Goal: Task Accomplishment & Management: Use online tool/utility

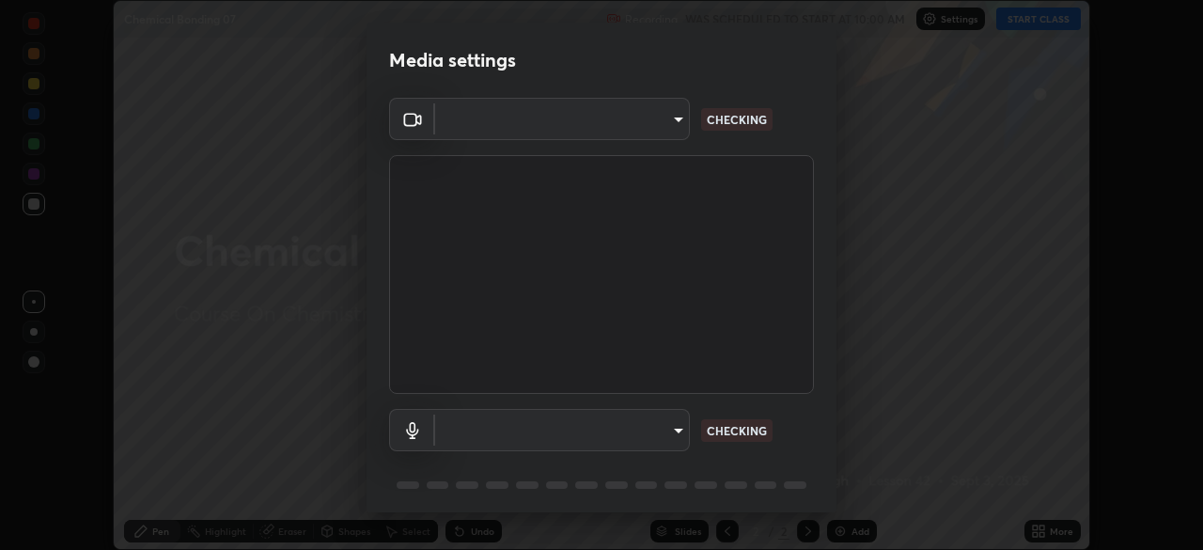
type input "ca2178d49a5cb12192a3fb46c4f9e24c845582a8c54499e9c28839f421edfd75"
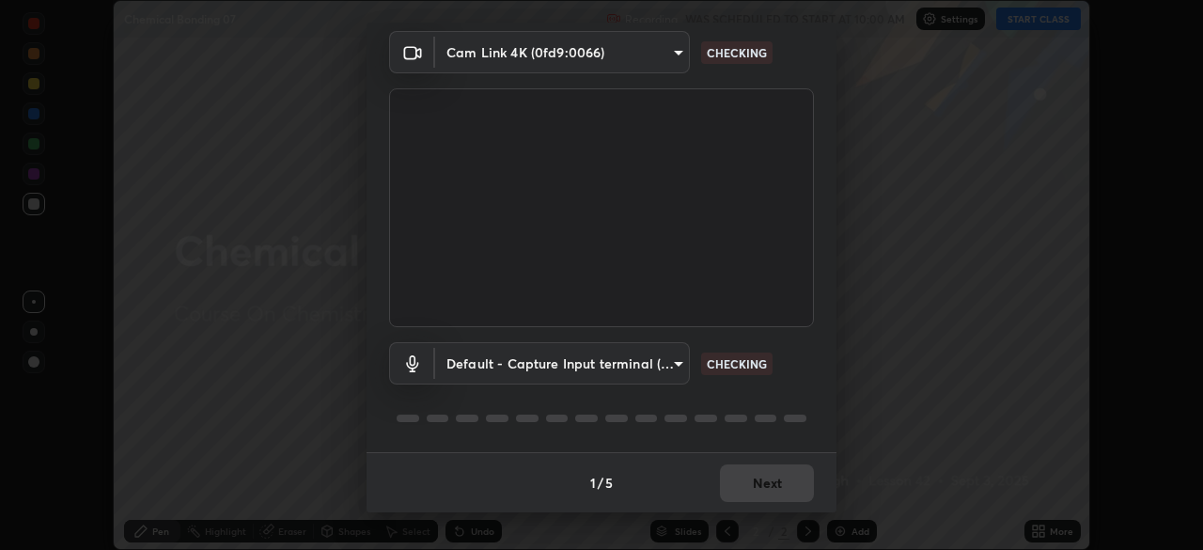
click at [578, 363] on body "Erase all Chemical Bonding 07 Recording WAS SCHEDULED TO START AT 10:00 AM Sett…" at bounding box center [601, 275] width 1203 height 550
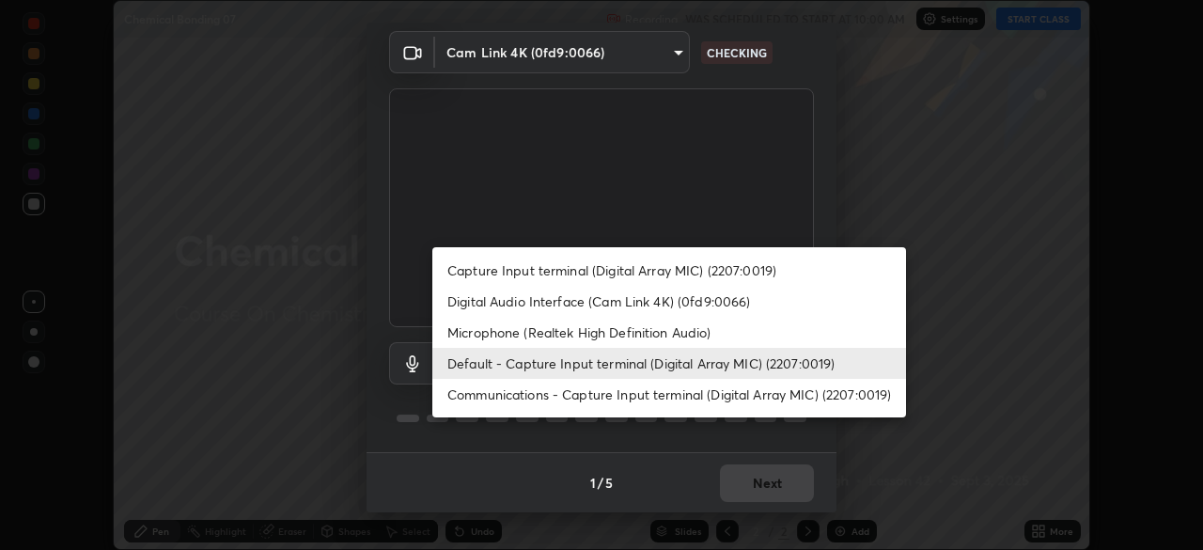
click at [629, 175] on div at bounding box center [601, 275] width 1203 height 550
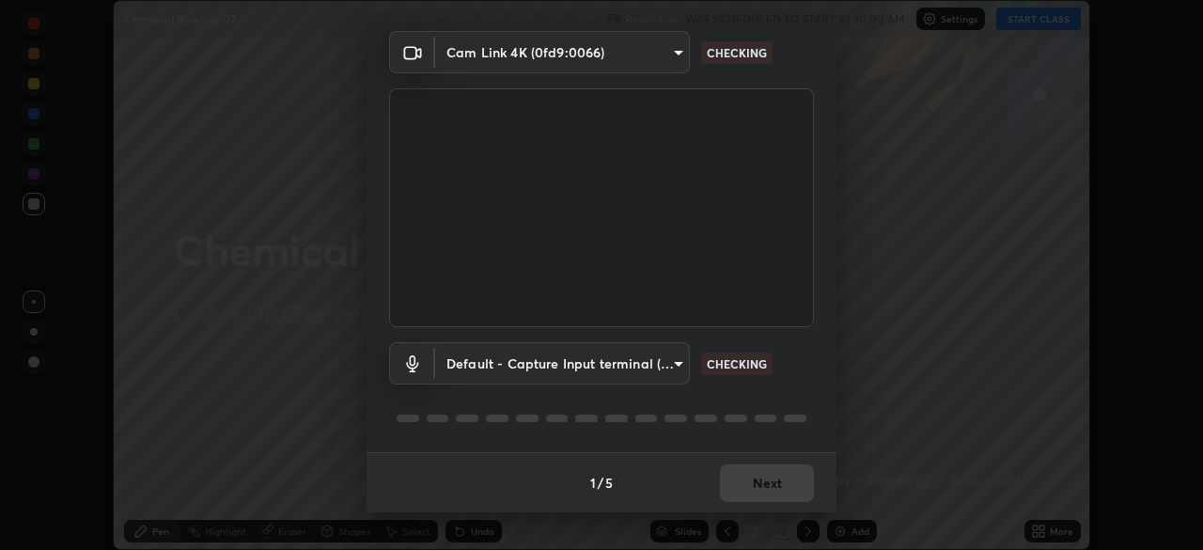
click at [555, 369] on body "Erase all Chemical Bonding 07 Recording WAS SCHEDULED TO START AT 10:00 AM Sett…" at bounding box center [601, 275] width 1203 height 550
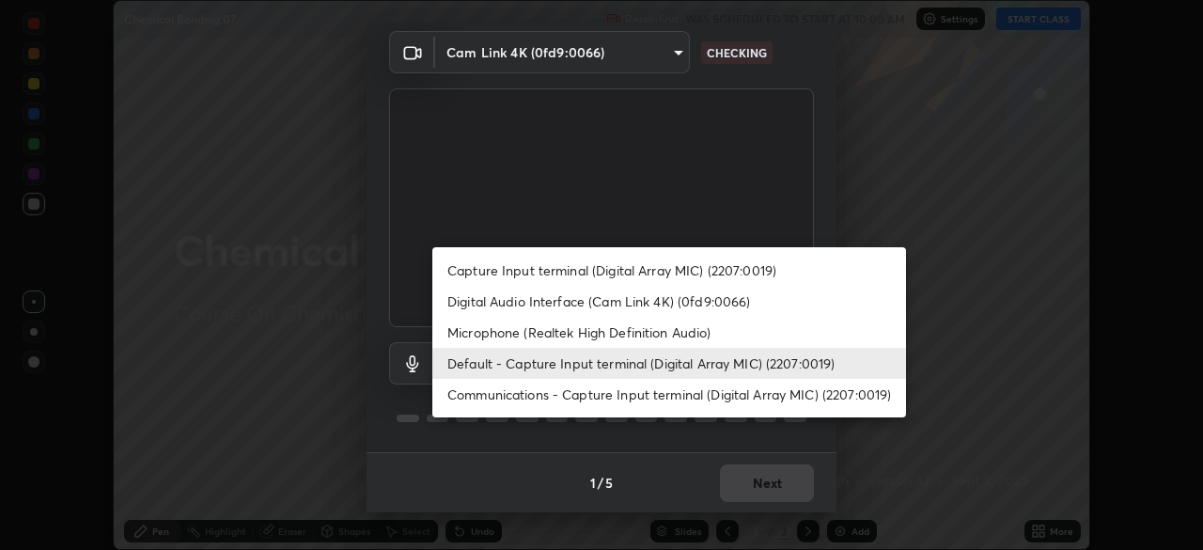
click at [544, 300] on li "Digital Audio Interface (Cam Link 4K) (0fd9:0066)" at bounding box center [669, 301] width 474 height 31
type input "a052b0c9b15f65bc38c09db3059f0b6bd004a72af09c934e1b52ea5f8f5aedfe"
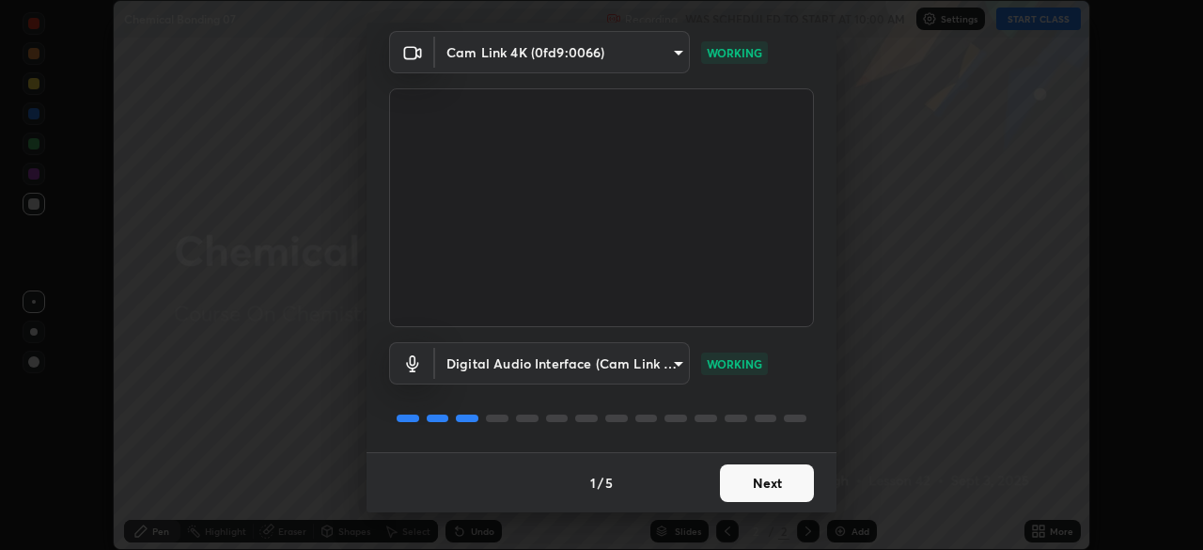
click at [754, 490] on button "Next" at bounding box center [767, 483] width 94 height 38
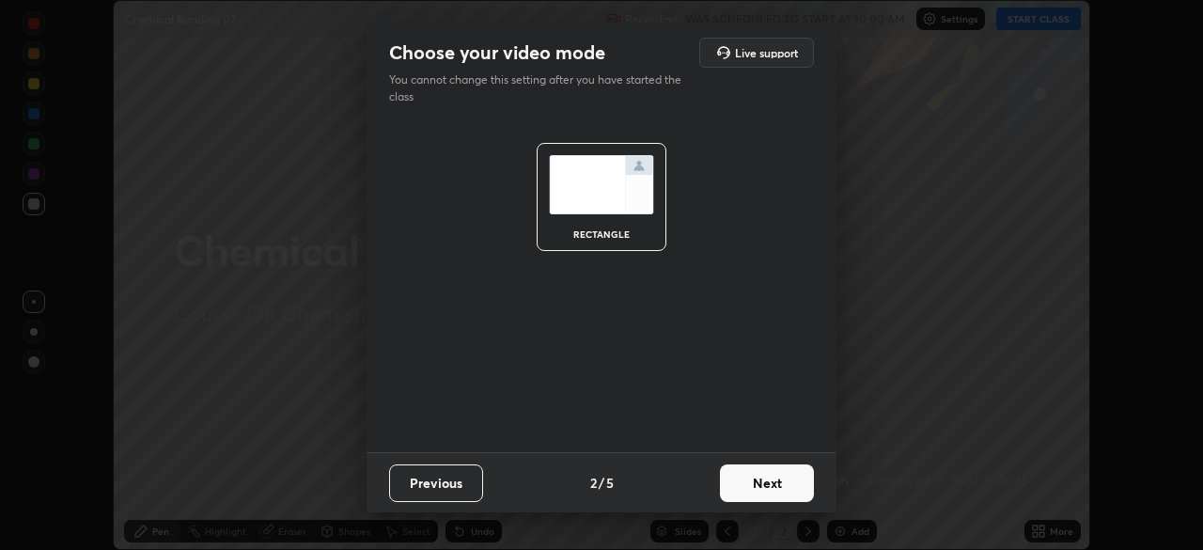
click at [773, 486] on button "Next" at bounding box center [767, 483] width 94 height 38
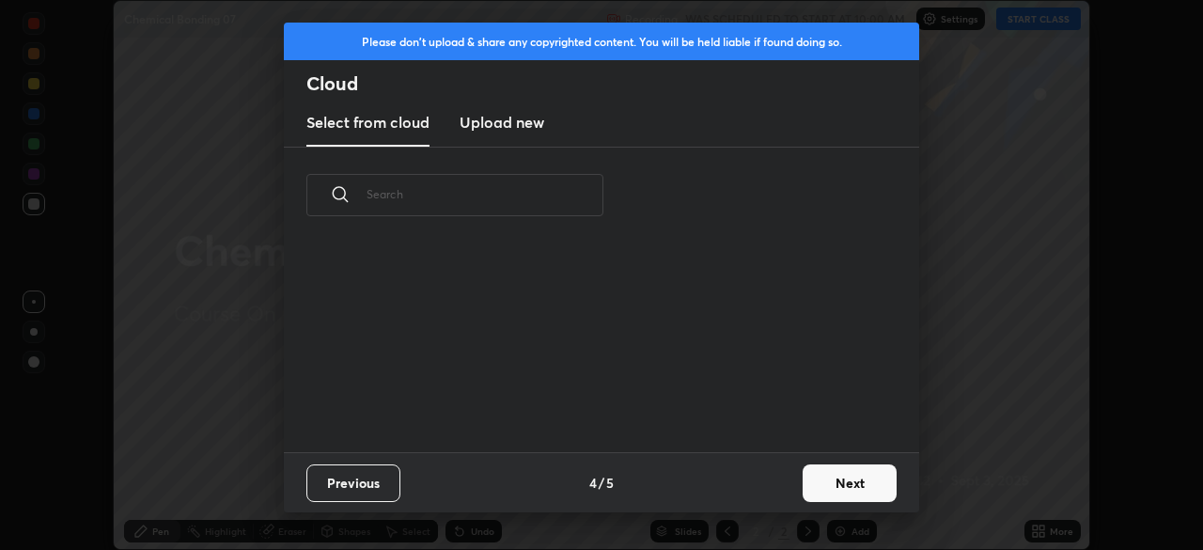
click at [805, 481] on button "Next" at bounding box center [849, 483] width 94 height 38
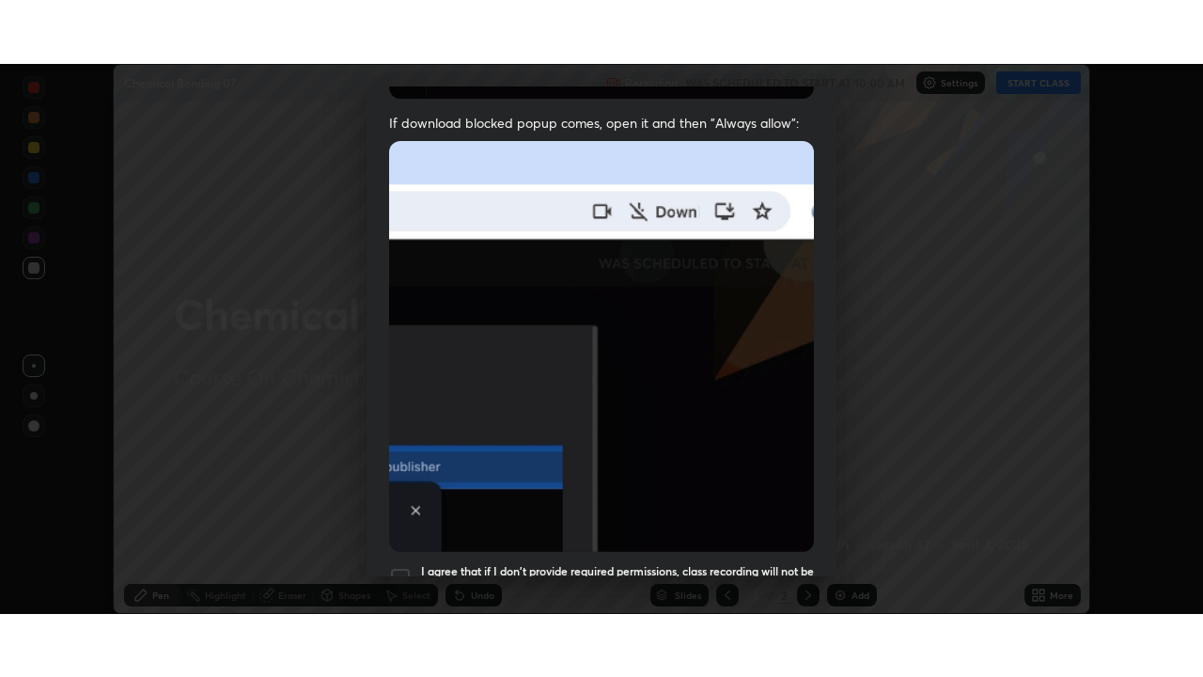
scroll to position [450, 0]
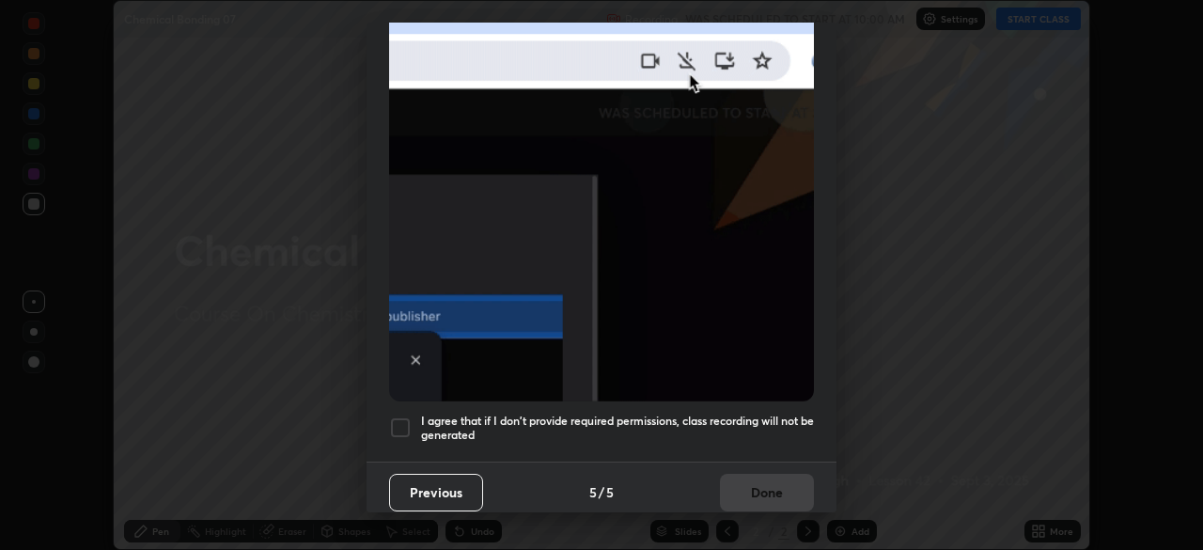
click at [406, 417] on div at bounding box center [400, 427] width 23 height 23
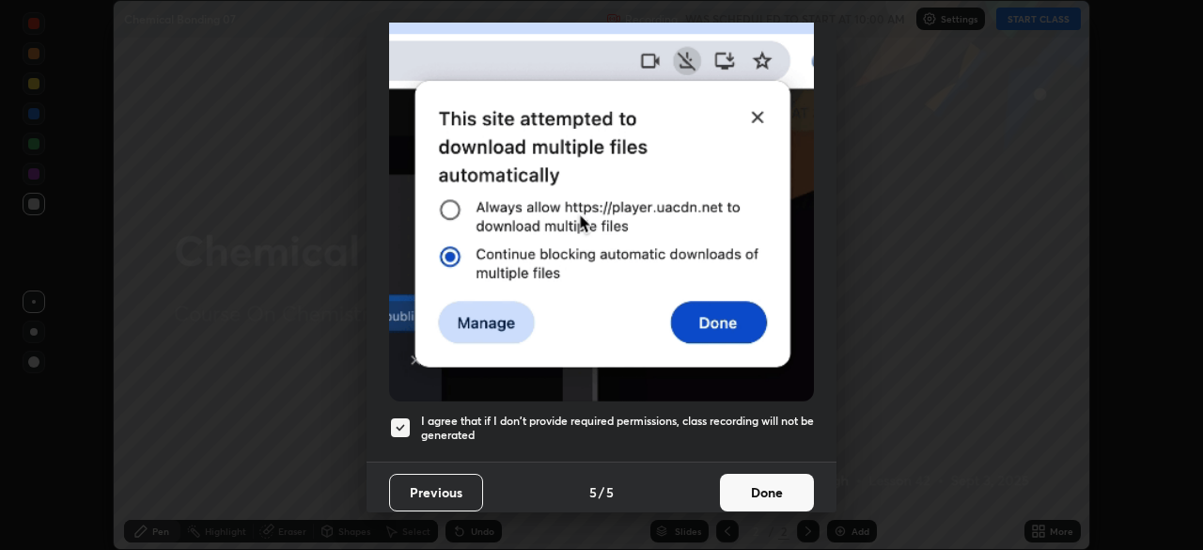
click at [768, 475] on button "Done" at bounding box center [767, 493] width 94 height 38
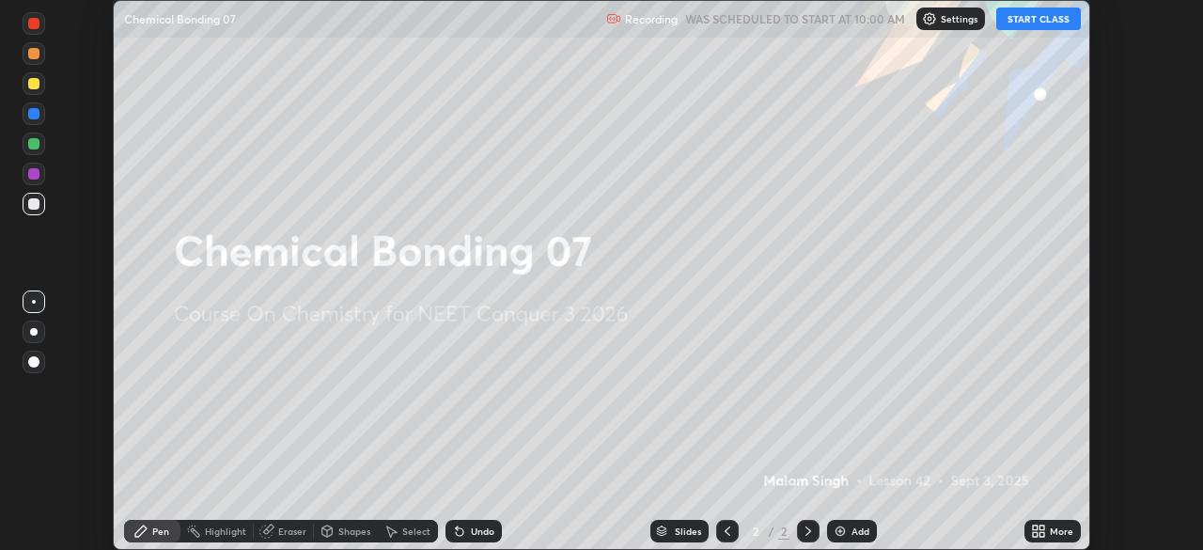
click at [1048, 21] on button "START CLASS" at bounding box center [1038, 19] width 85 height 23
click at [1040, 531] on icon at bounding box center [1038, 530] width 15 height 15
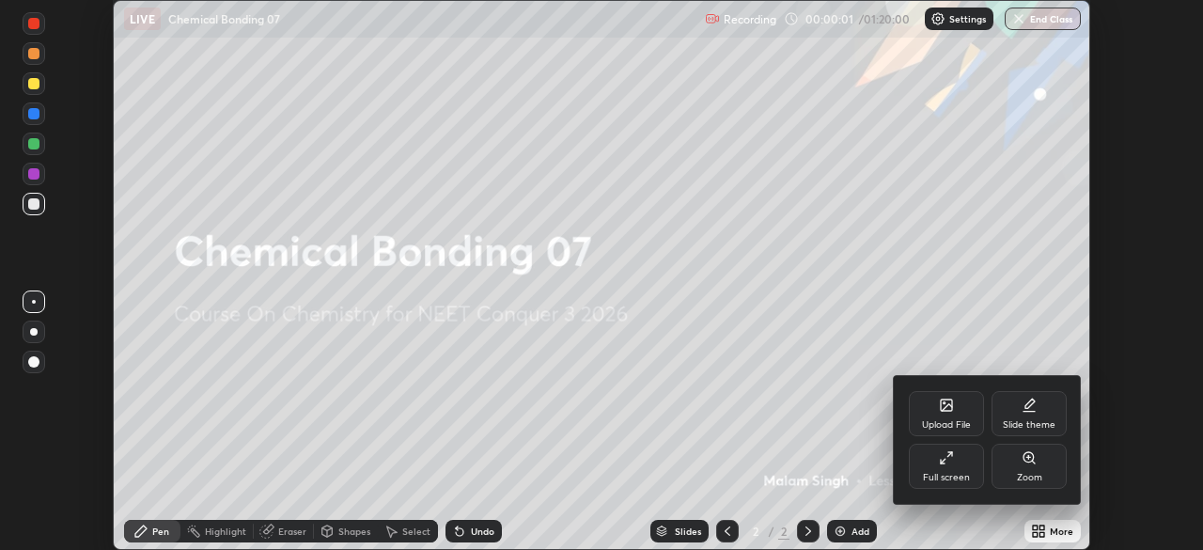
click at [953, 476] on div "Full screen" at bounding box center [946, 477] width 47 height 9
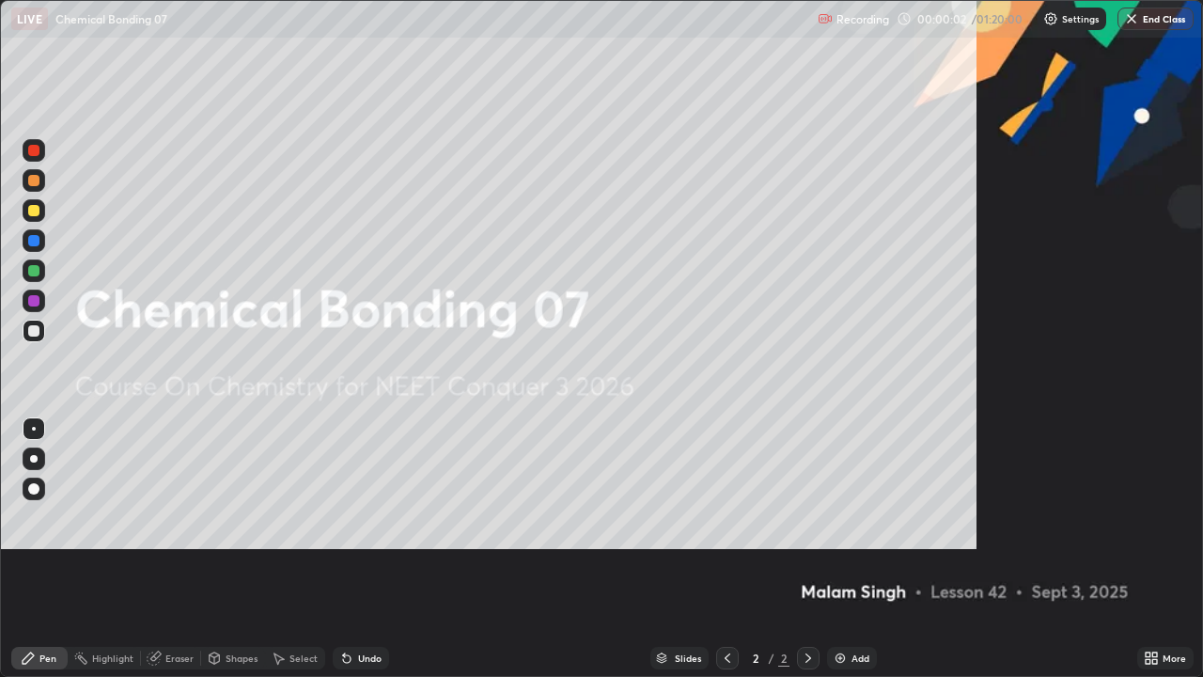
scroll to position [677, 1203]
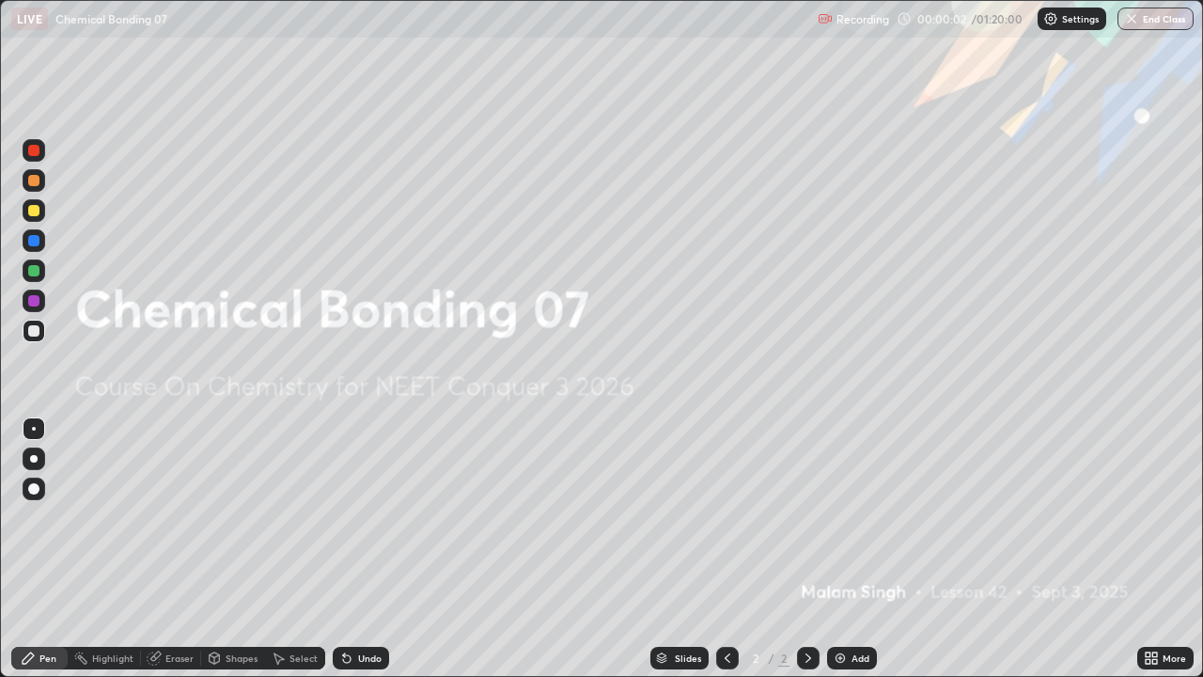
click at [842, 549] on img at bounding box center [839, 657] width 15 height 15
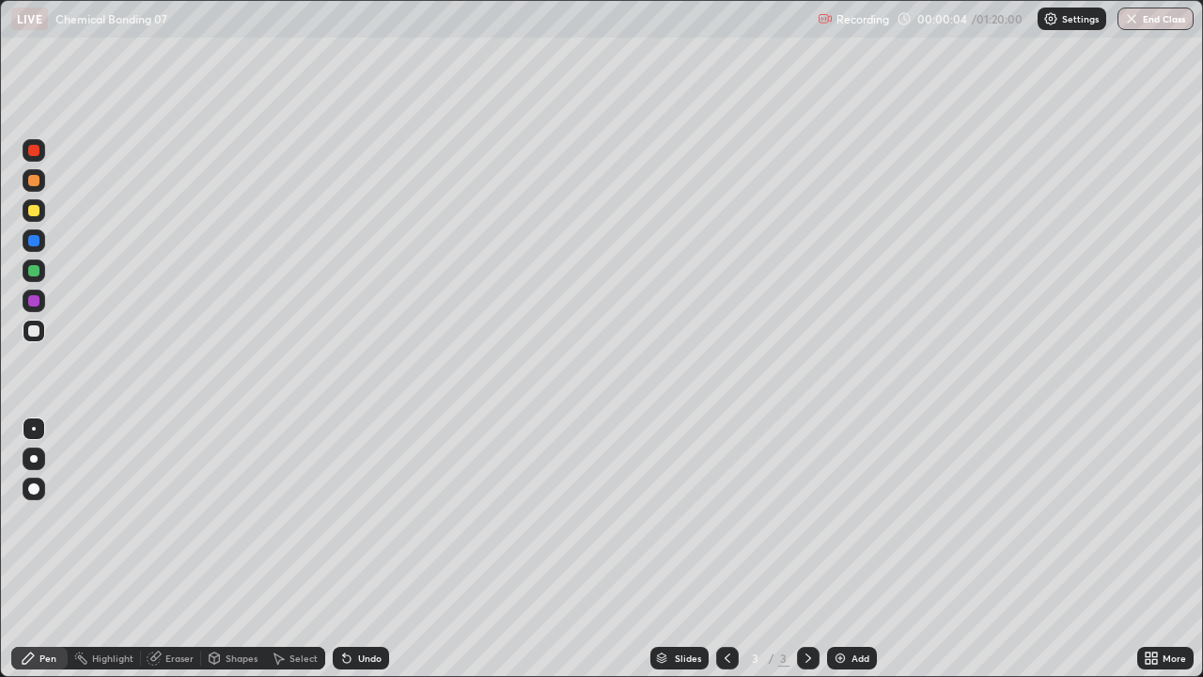
click at [34, 459] on div at bounding box center [34, 459] width 8 height 8
click at [35, 190] on div at bounding box center [34, 180] width 23 height 23
click at [29, 334] on div at bounding box center [33, 330] width 11 height 11
click at [35, 272] on div at bounding box center [33, 270] width 11 height 11
click at [29, 328] on div at bounding box center [33, 330] width 11 height 11
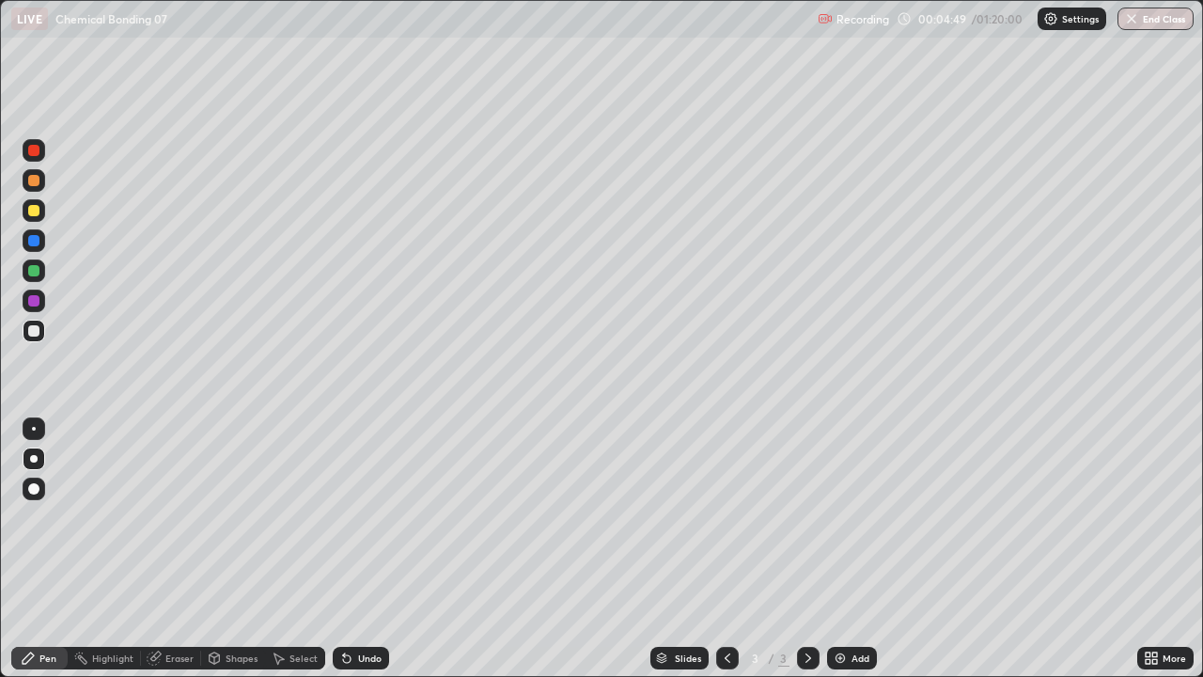
click at [847, 549] on div "Add" at bounding box center [852, 657] width 50 height 23
click at [226, 549] on div "Shapes" at bounding box center [242, 657] width 32 height 9
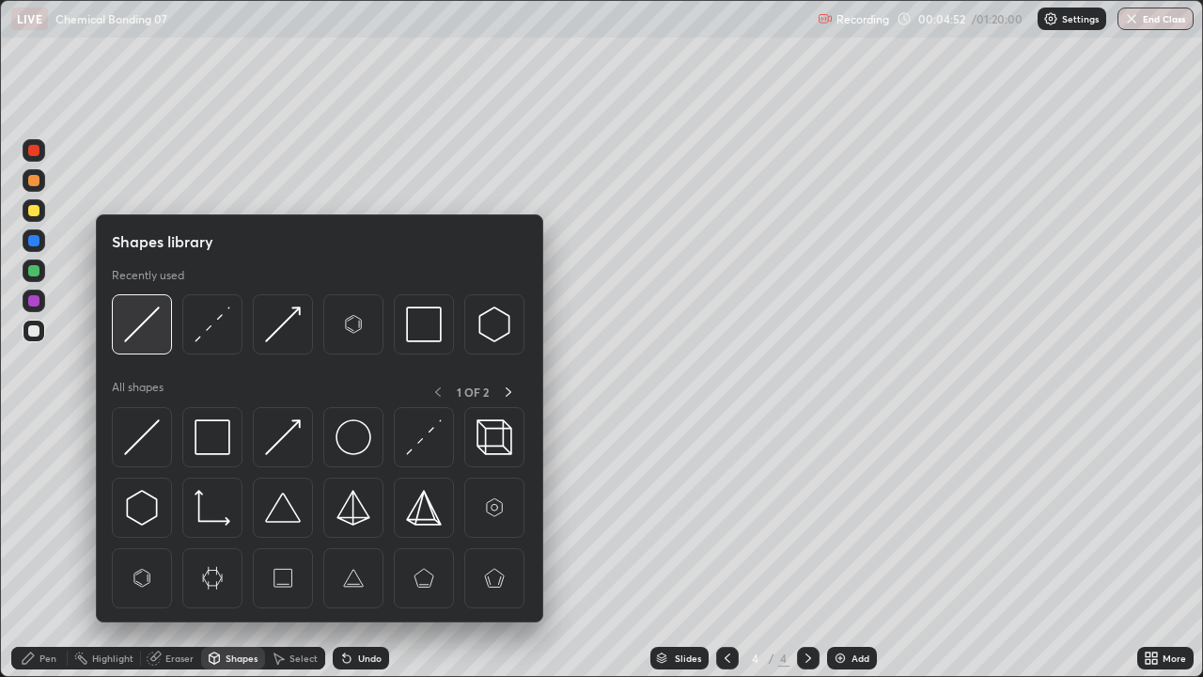
click at [142, 329] on img at bounding box center [142, 324] width 36 height 36
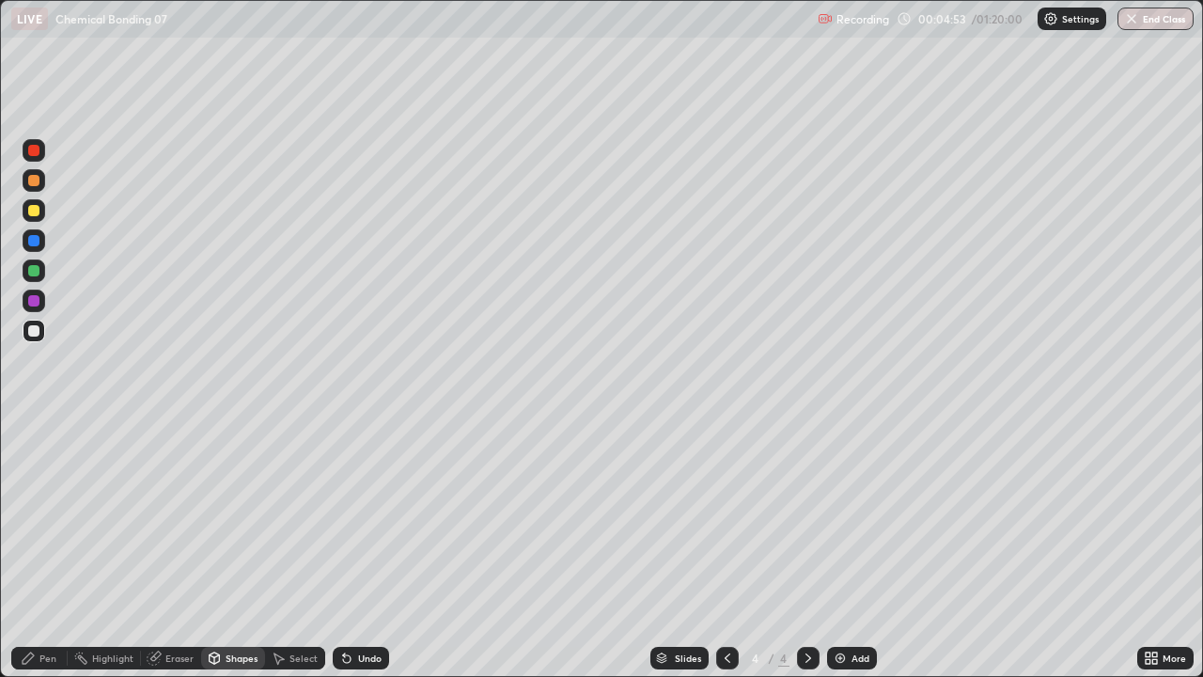
click at [281, 549] on icon at bounding box center [278, 657] width 15 height 15
click at [230, 549] on div "Shapes" at bounding box center [242, 657] width 32 height 9
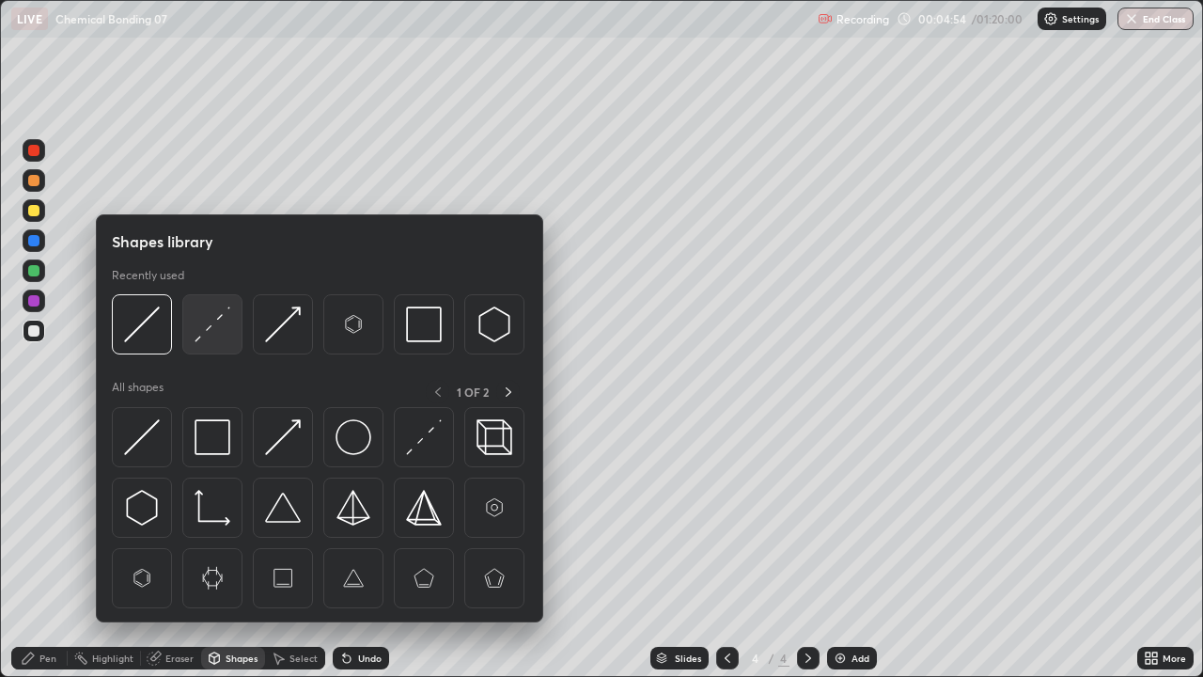
click at [207, 329] on img at bounding box center [212, 324] width 36 height 36
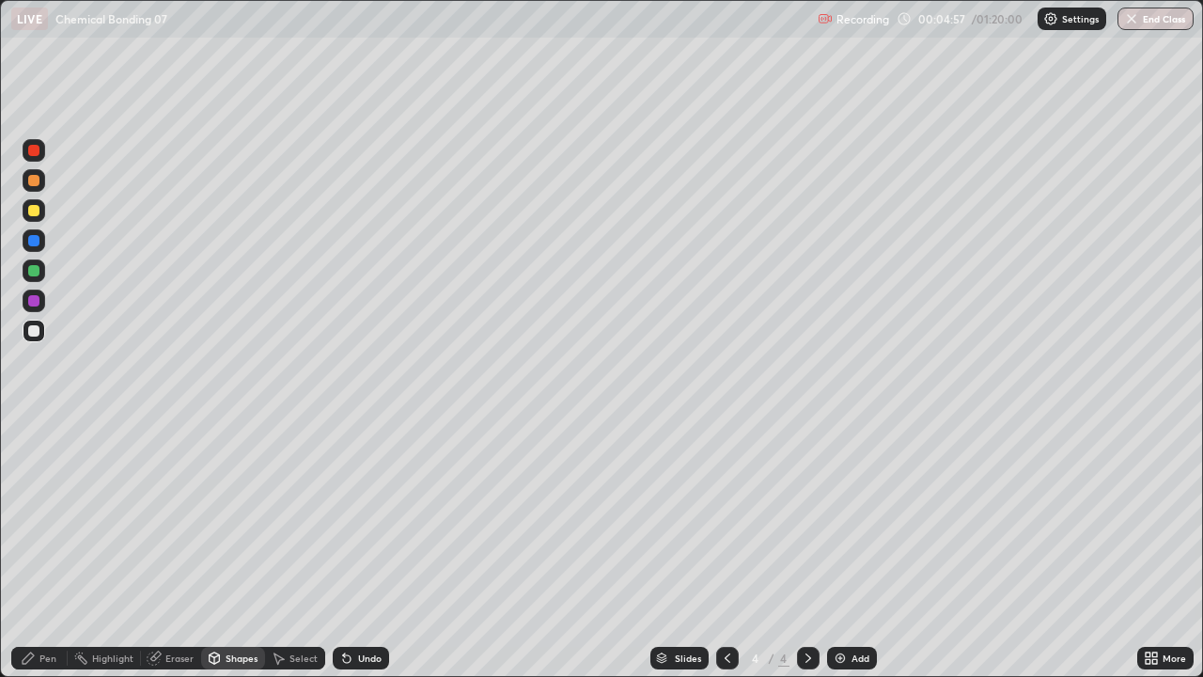
click at [44, 549] on div "Pen" at bounding box center [47, 657] width 17 height 9
click at [32, 210] on div at bounding box center [33, 210] width 11 height 11
click at [36, 179] on div at bounding box center [33, 180] width 11 height 11
click at [33, 328] on div at bounding box center [33, 330] width 11 height 11
click at [177, 549] on div "Eraser" at bounding box center [179, 657] width 28 height 9
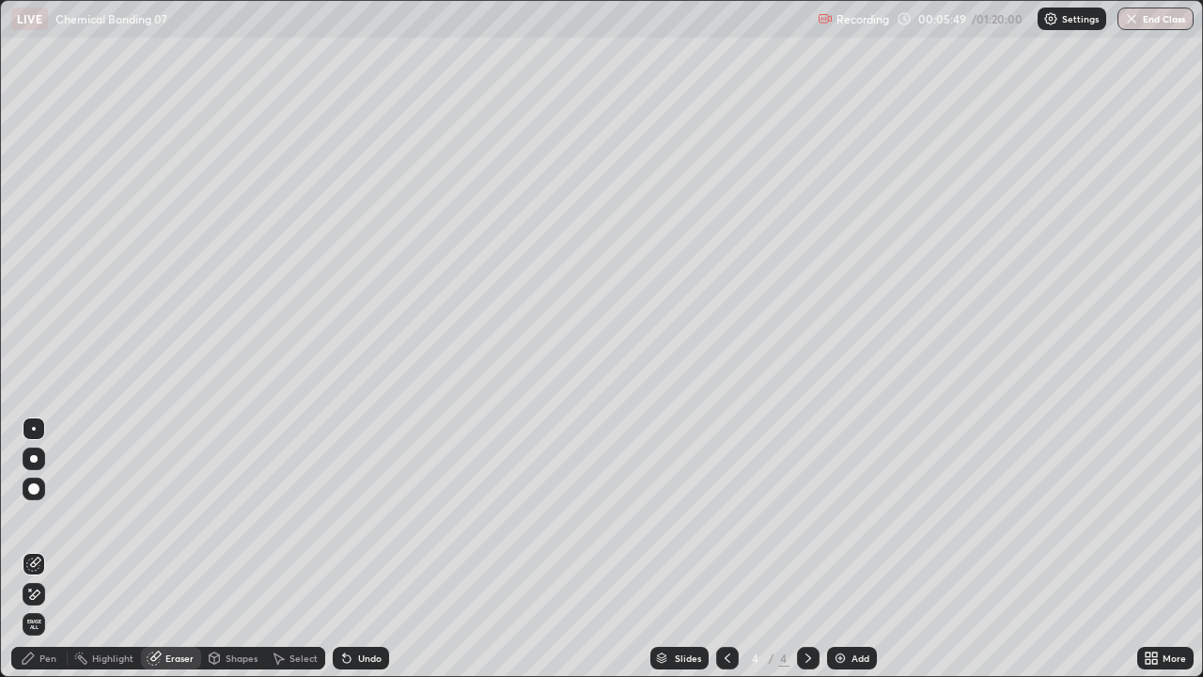
click at [46, 549] on div "Pen" at bounding box center [39, 657] width 56 height 23
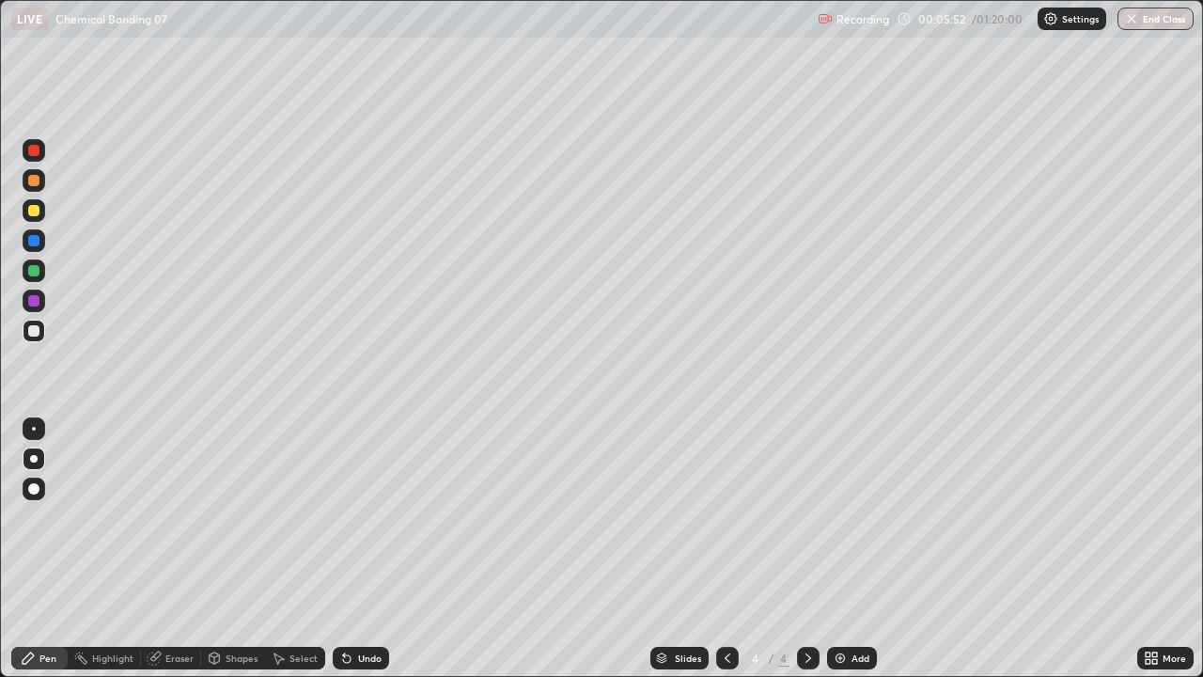
click at [168, 549] on div "Eraser" at bounding box center [179, 657] width 28 height 9
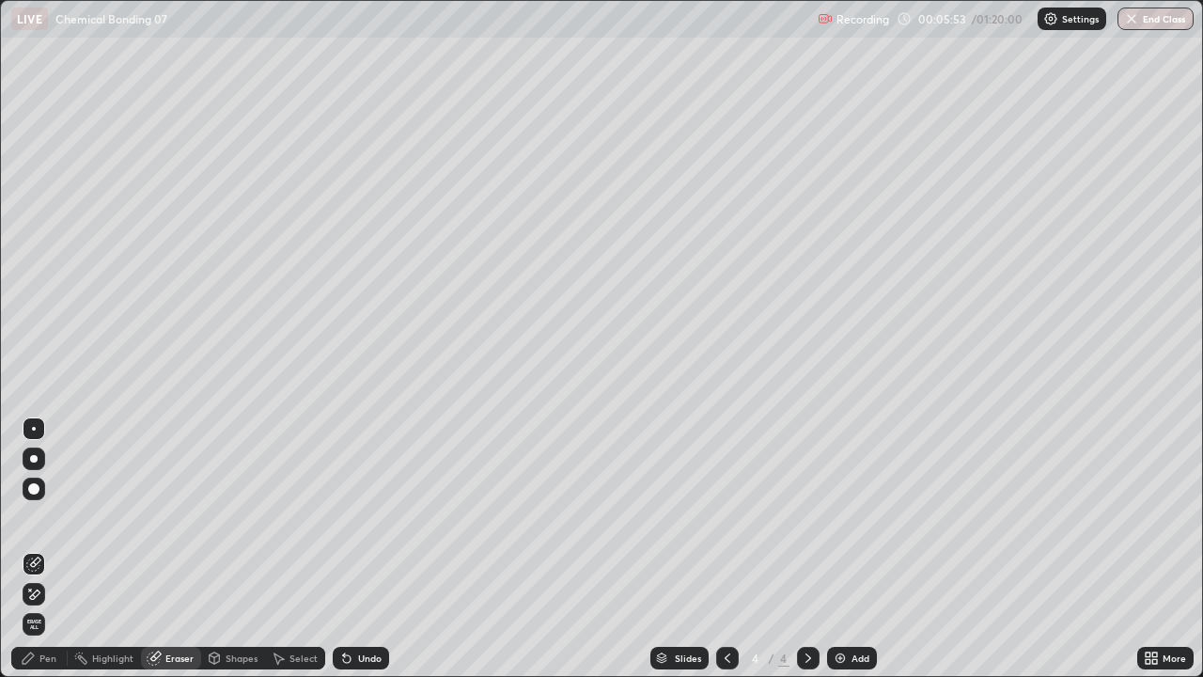
click at [47, 549] on div "Pen" at bounding box center [47, 657] width 17 height 9
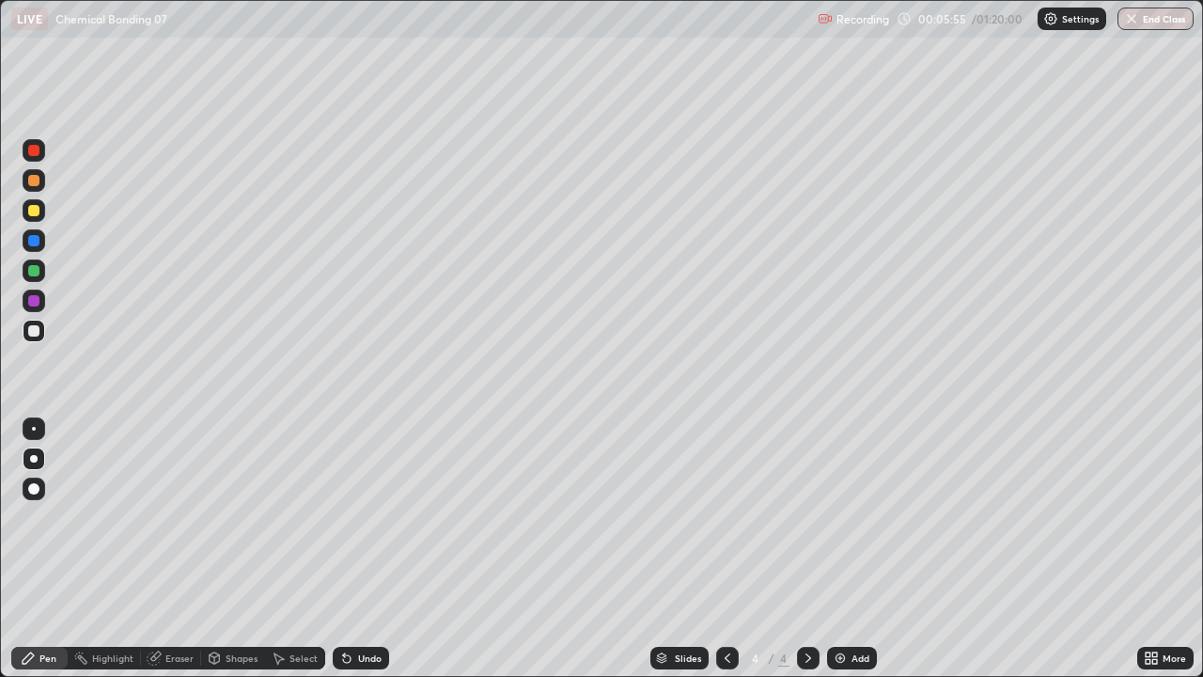
click at [35, 272] on div at bounding box center [33, 270] width 11 height 11
click at [37, 330] on div at bounding box center [33, 330] width 11 height 11
click at [23, 216] on div at bounding box center [34, 210] width 23 height 23
click at [32, 272] on div at bounding box center [33, 270] width 11 height 11
click at [285, 549] on div "Select" at bounding box center [295, 657] width 60 height 23
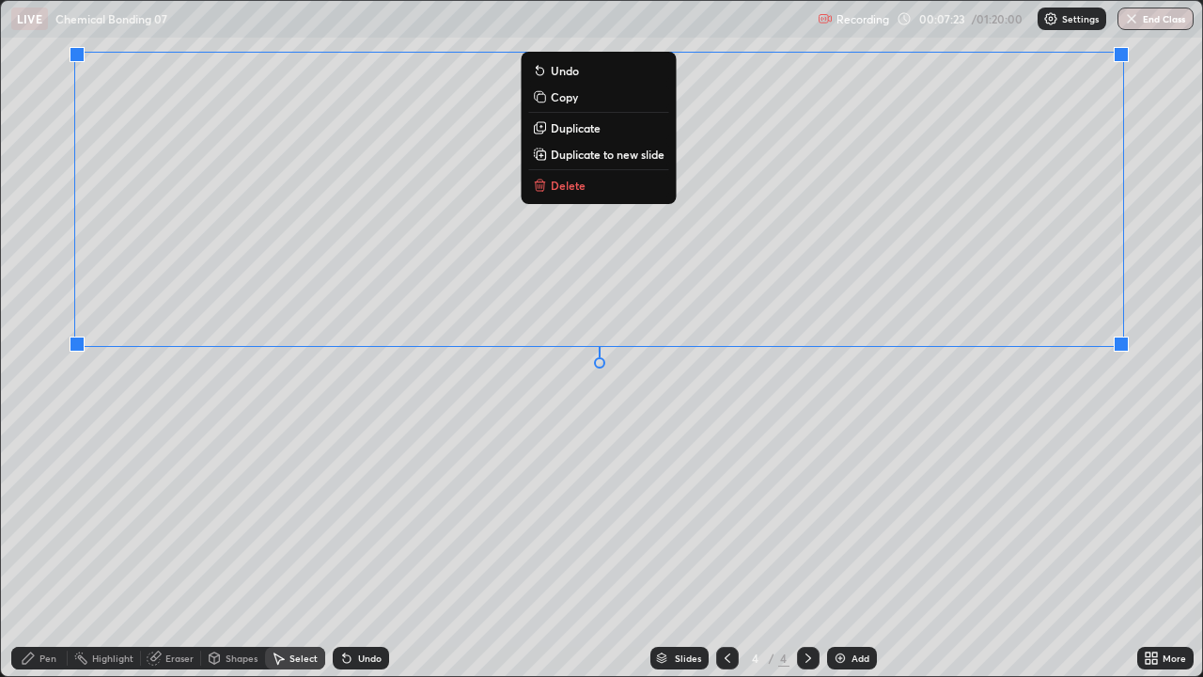
click at [434, 473] on div "0 ° Undo Copy Duplicate Duplicate to new slide Delete" at bounding box center [601, 338] width 1201 height 675
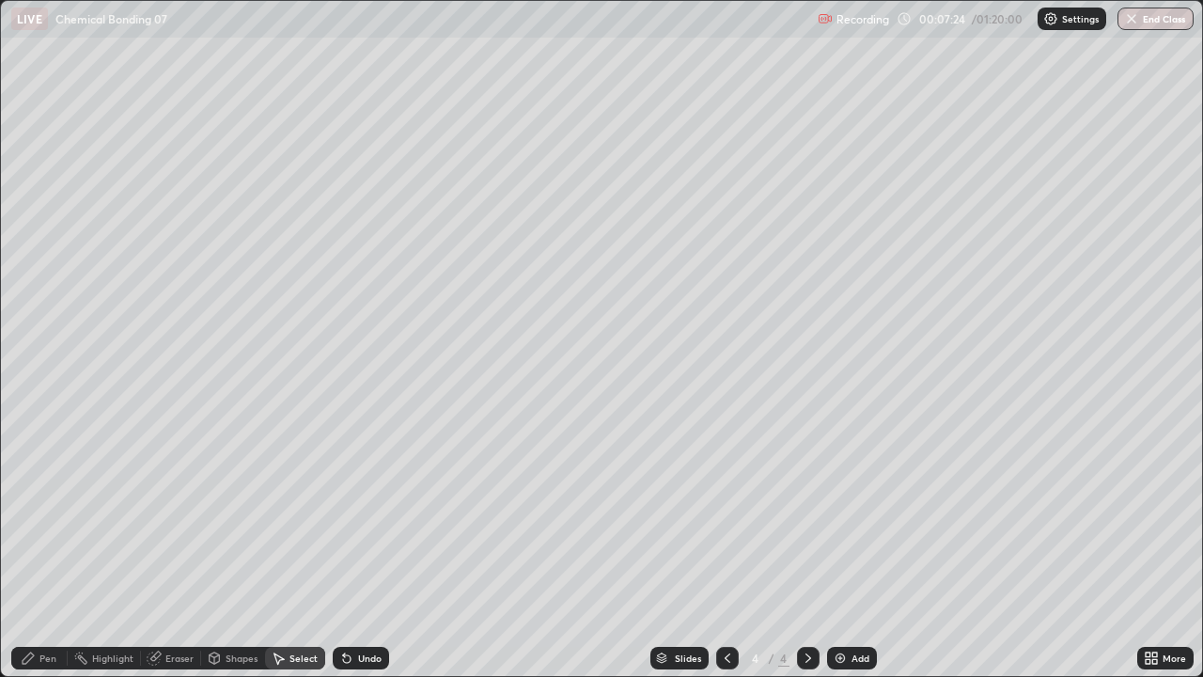
click at [236, 549] on div "Shapes" at bounding box center [242, 657] width 32 height 9
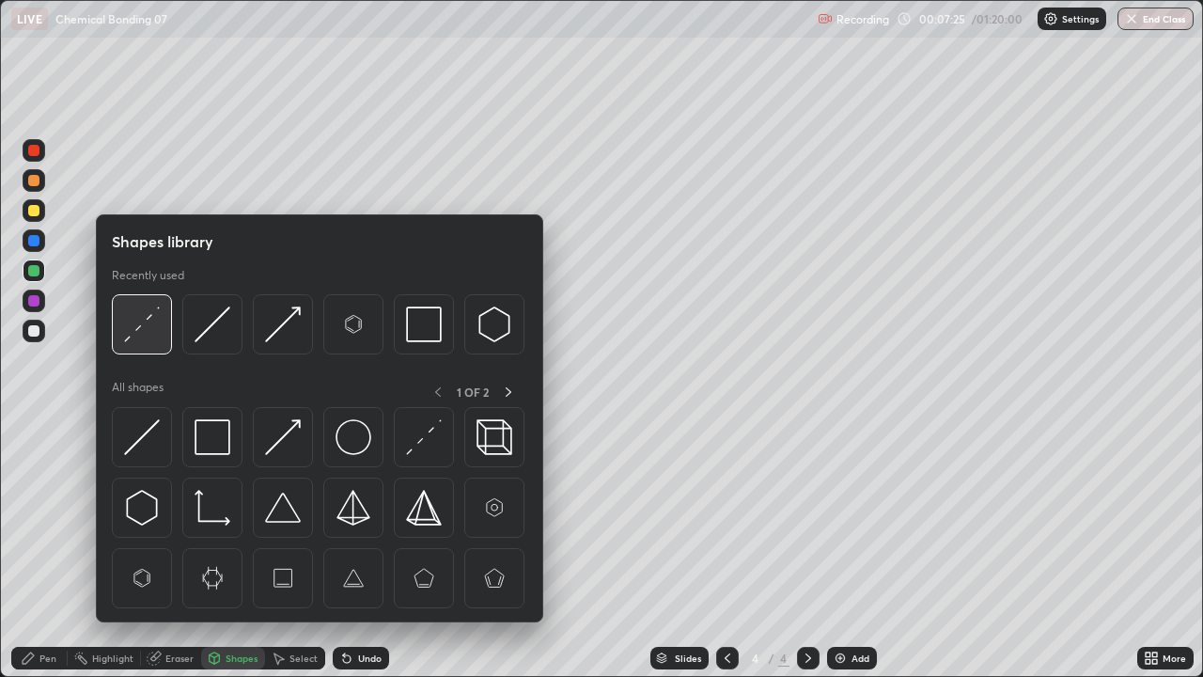
click at [157, 319] on img at bounding box center [142, 324] width 36 height 36
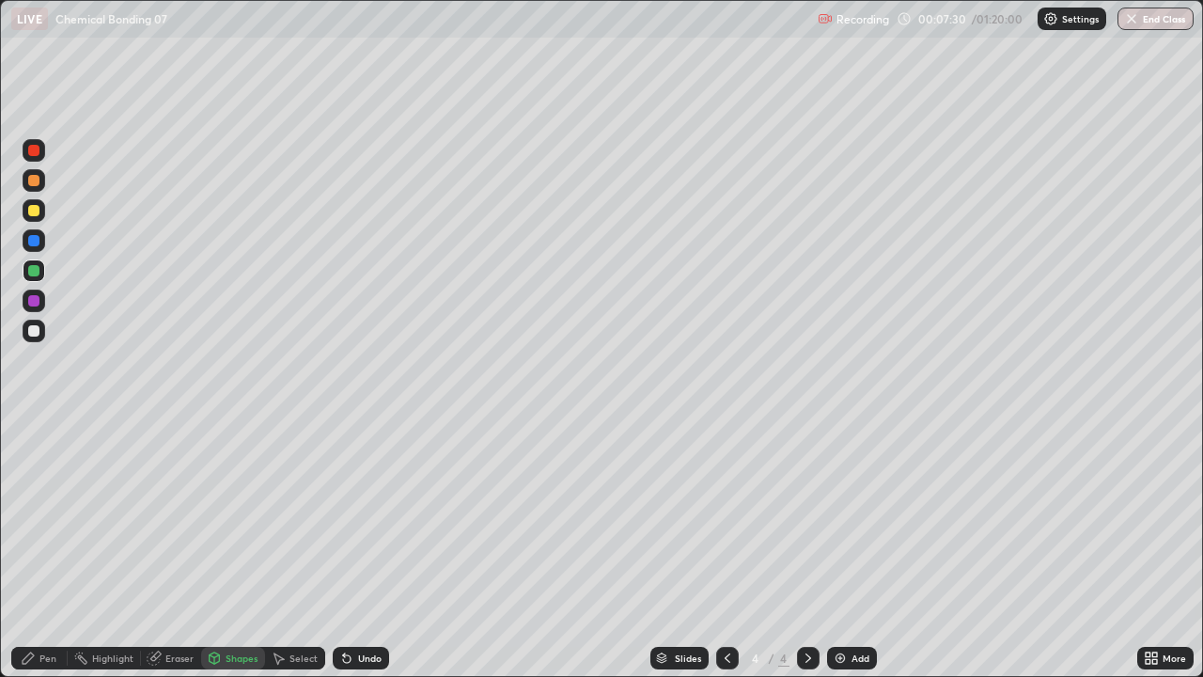
click at [39, 549] on div "Pen" at bounding box center [47, 657] width 17 height 9
click at [34, 335] on div at bounding box center [33, 330] width 11 height 11
click at [33, 182] on div at bounding box center [33, 180] width 11 height 11
click at [343, 549] on icon at bounding box center [347, 659] width 8 height 8
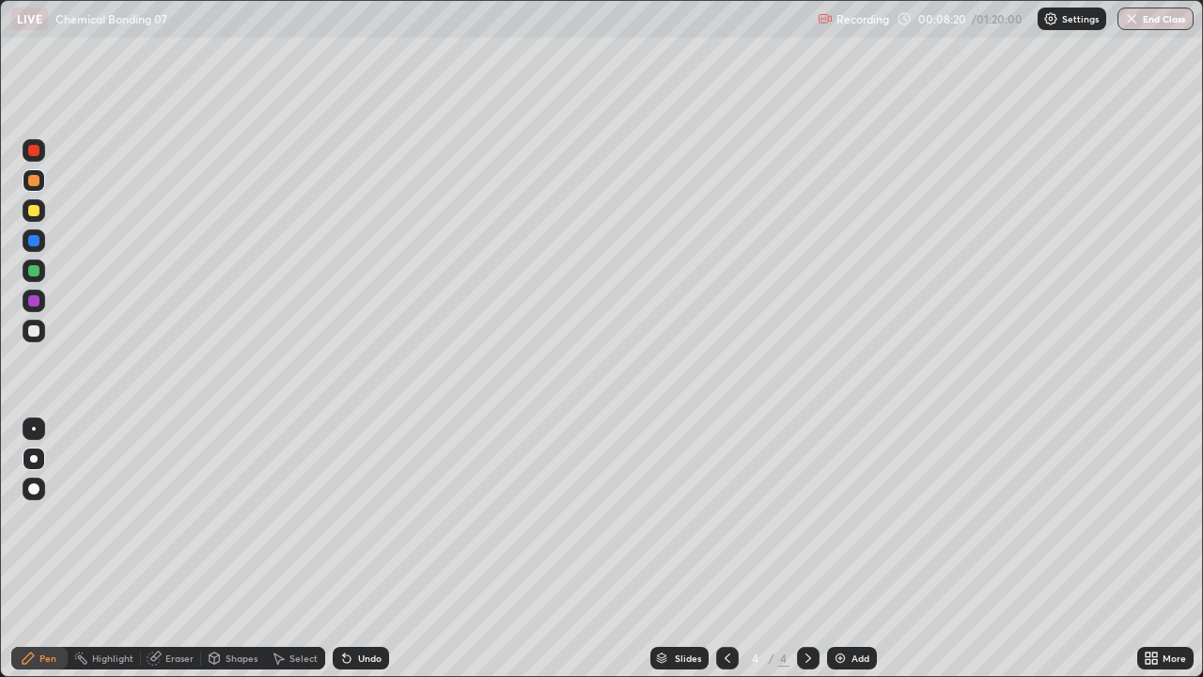
click at [344, 549] on icon at bounding box center [347, 659] width 8 height 8
click at [28, 277] on div at bounding box center [34, 270] width 23 height 23
click at [32, 341] on div at bounding box center [34, 330] width 23 height 23
click at [37, 283] on div at bounding box center [34, 271] width 23 height 30
click at [851, 549] on div "Add" at bounding box center [852, 657] width 50 height 23
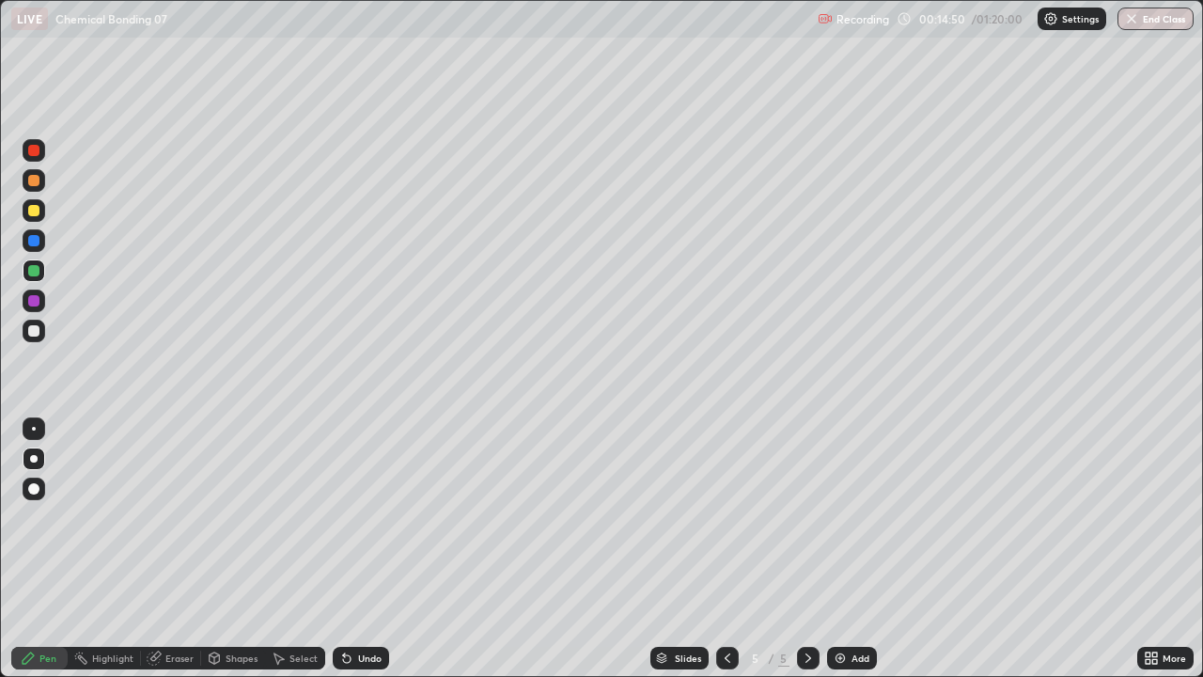
click at [41, 180] on div at bounding box center [34, 180] width 23 height 23
click at [37, 181] on div at bounding box center [33, 180] width 11 height 11
click at [343, 549] on icon at bounding box center [347, 659] width 8 height 8
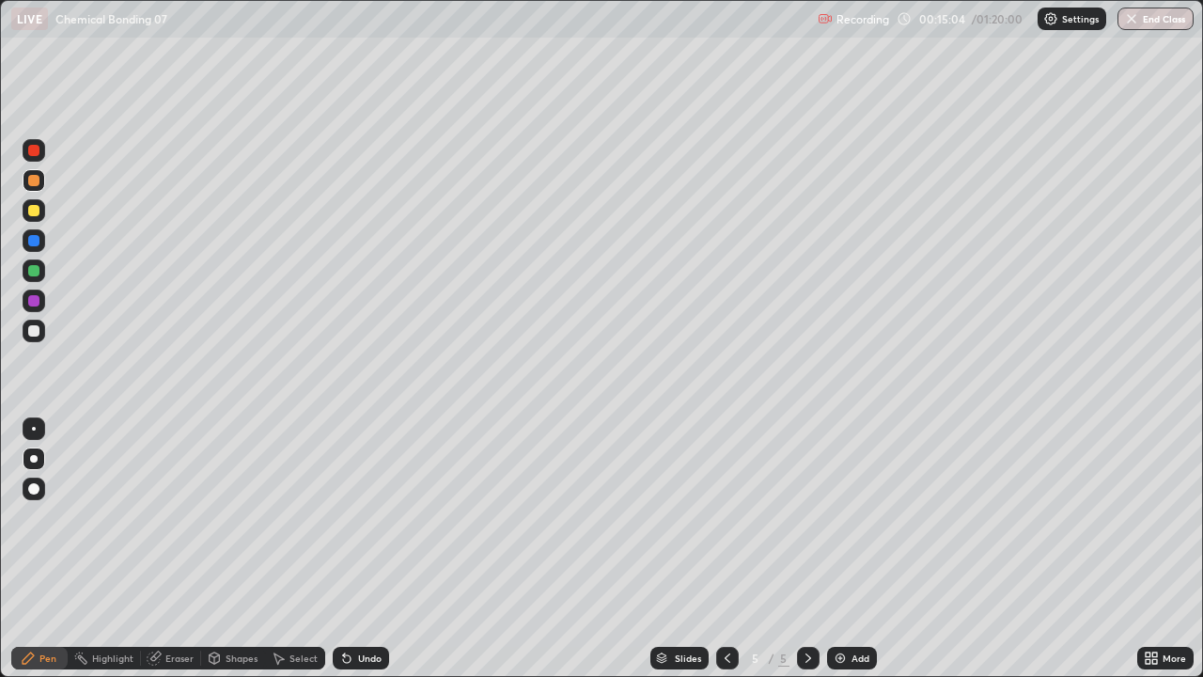
click at [38, 485] on div at bounding box center [33, 488] width 11 height 11
click at [35, 331] on div at bounding box center [33, 330] width 11 height 11
click at [33, 451] on div at bounding box center [34, 458] width 23 height 23
click at [847, 549] on div "Add" at bounding box center [852, 657] width 50 height 23
click at [29, 212] on div at bounding box center [33, 210] width 11 height 11
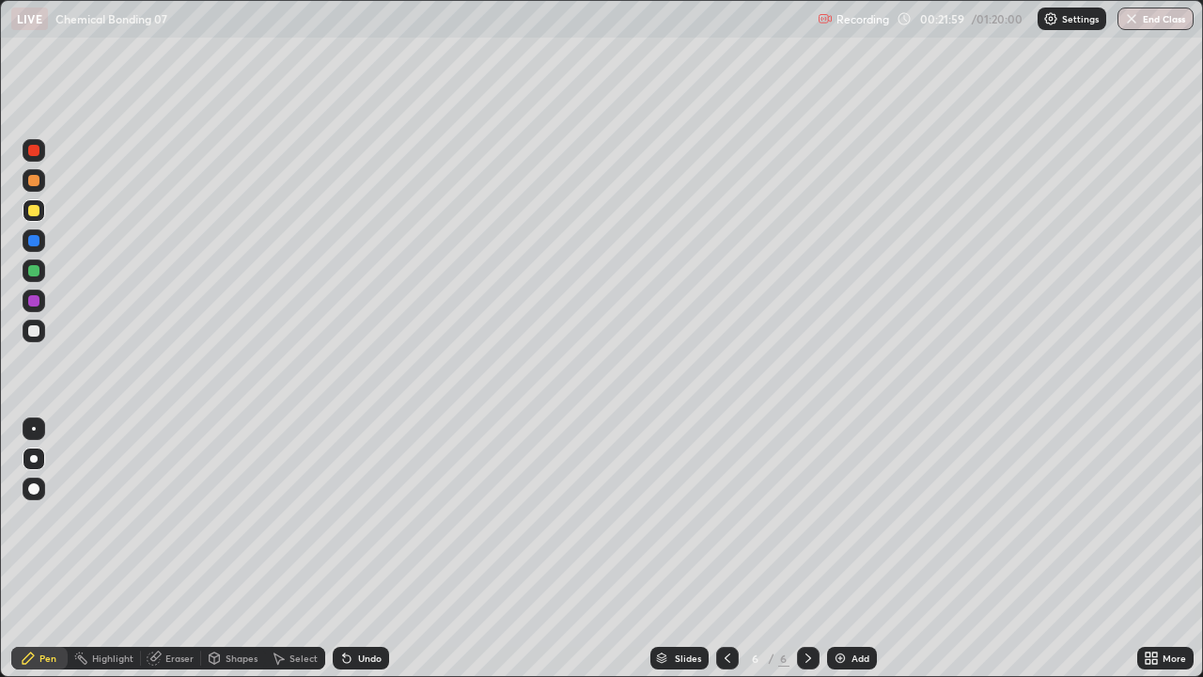
click at [38, 182] on div at bounding box center [33, 180] width 11 height 11
click at [716, 549] on div at bounding box center [727, 658] width 23 height 38
click at [723, 549] on icon at bounding box center [727, 657] width 15 height 15
click at [806, 549] on icon at bounding box center [808, 657] width 15 height 15
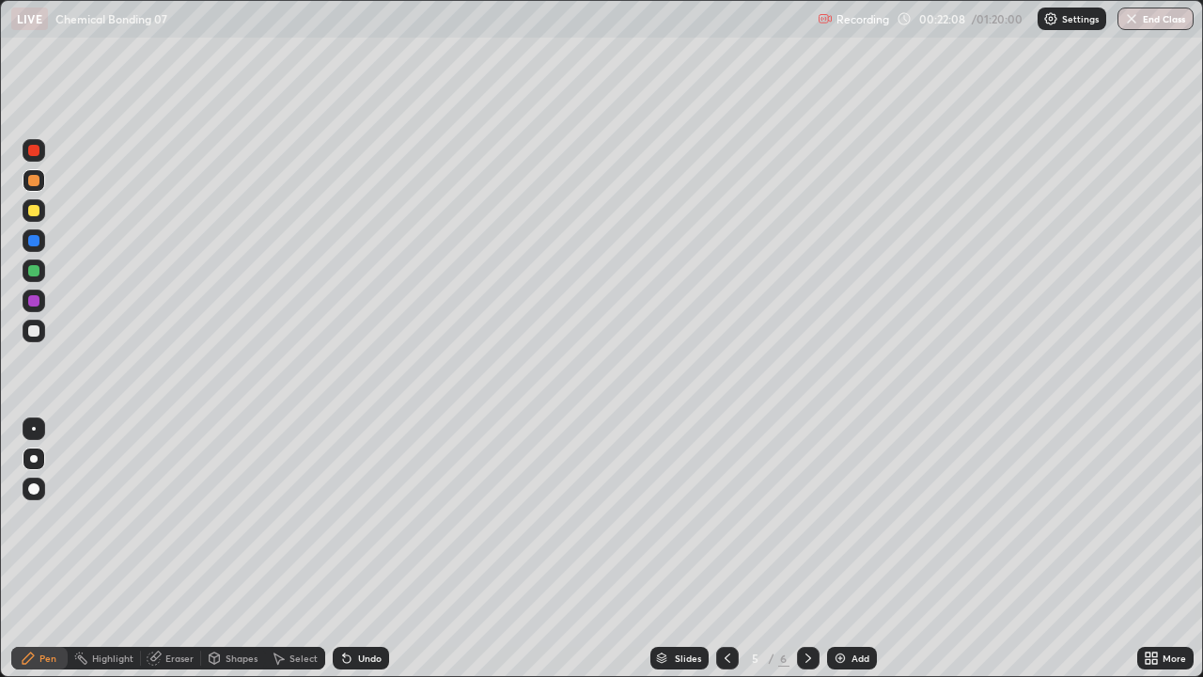
click at [806, 549] on icon at bounding box center [808, 657] width 15 height 15
click at [813, 549] on icon at bounding box center [808, 657] width 15 height 15
click at [847, 549] on div "Add" at bounding box center [852, 657] width 50 height 23
click at [235, 549] on div "Shapes" at bounding box center [242, 657] width 32 height 9
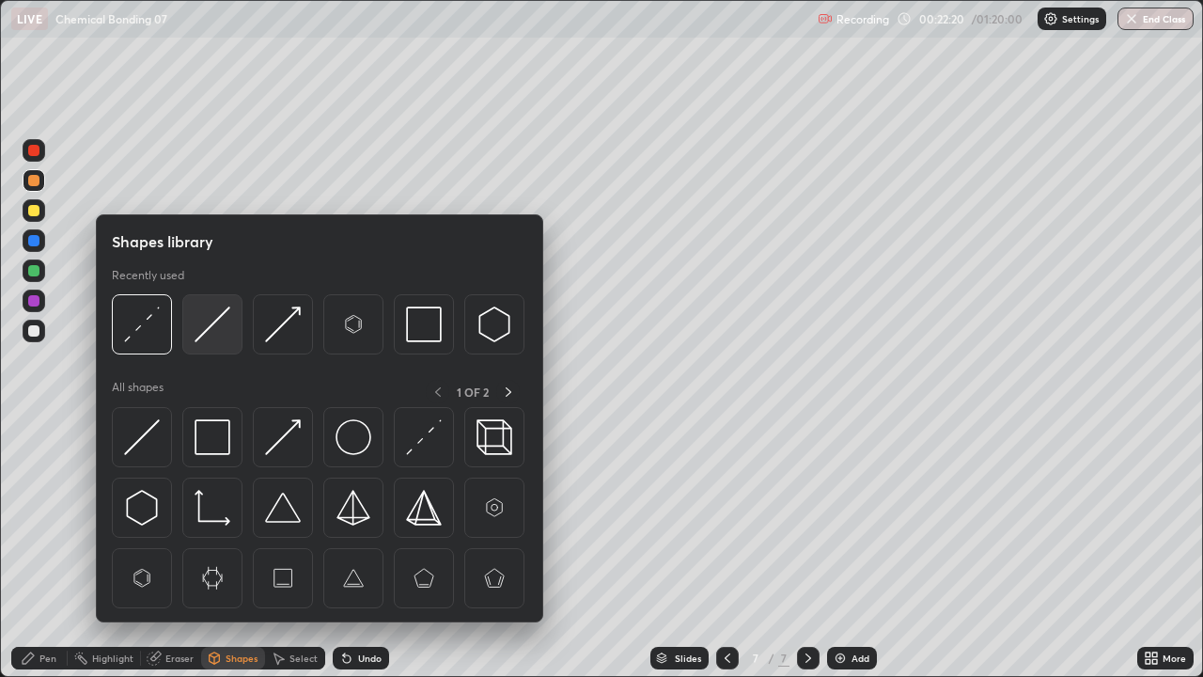
click at [205, 318] on img at bounding box center [212, 324] width 36 height 36
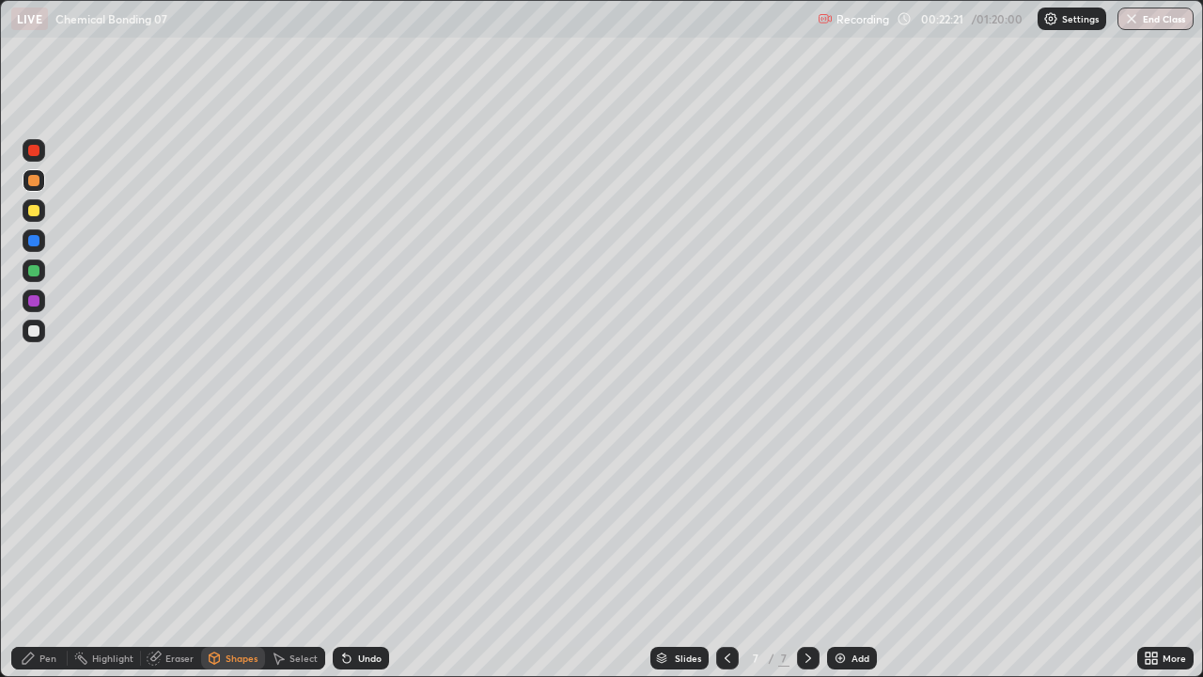
click at [45, 549] on div "Pen" at bounding box center [47, 657] width 17 height 9
click at [31, 328] on div at bounding box center [33, 330] width 11 height 11
click at [720, 549] on icon at bounding box center [727, 657] width 15 height 15
click at [725, 549] on div at bounding box center [727, 658] width 23 height 38
click at [724, 549] on icon at bounding box center [727, 657] width 15 height 15
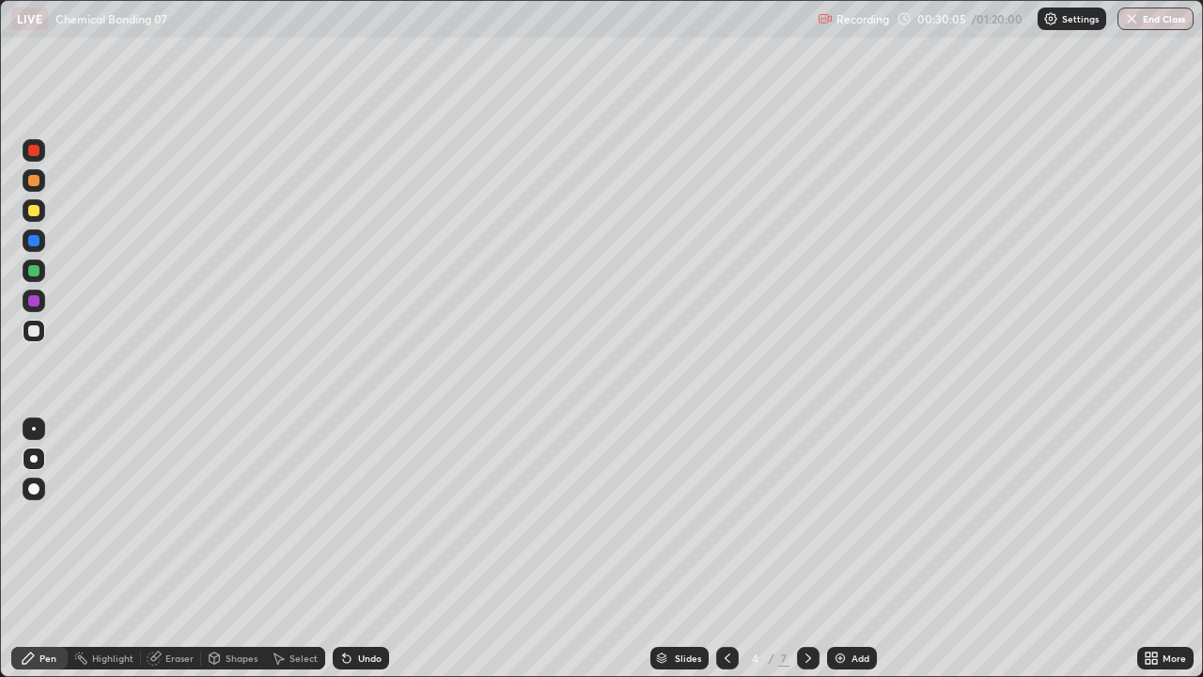
click at [724, 549] on icon at bounding box center [727, 657] width 15 height 15
click at [36, 209] on div at bounding box center [33, 210] width 11 height 11
click at [162, 549] on div "Eraser" at bounding box center [171, 657] width 60 height 23
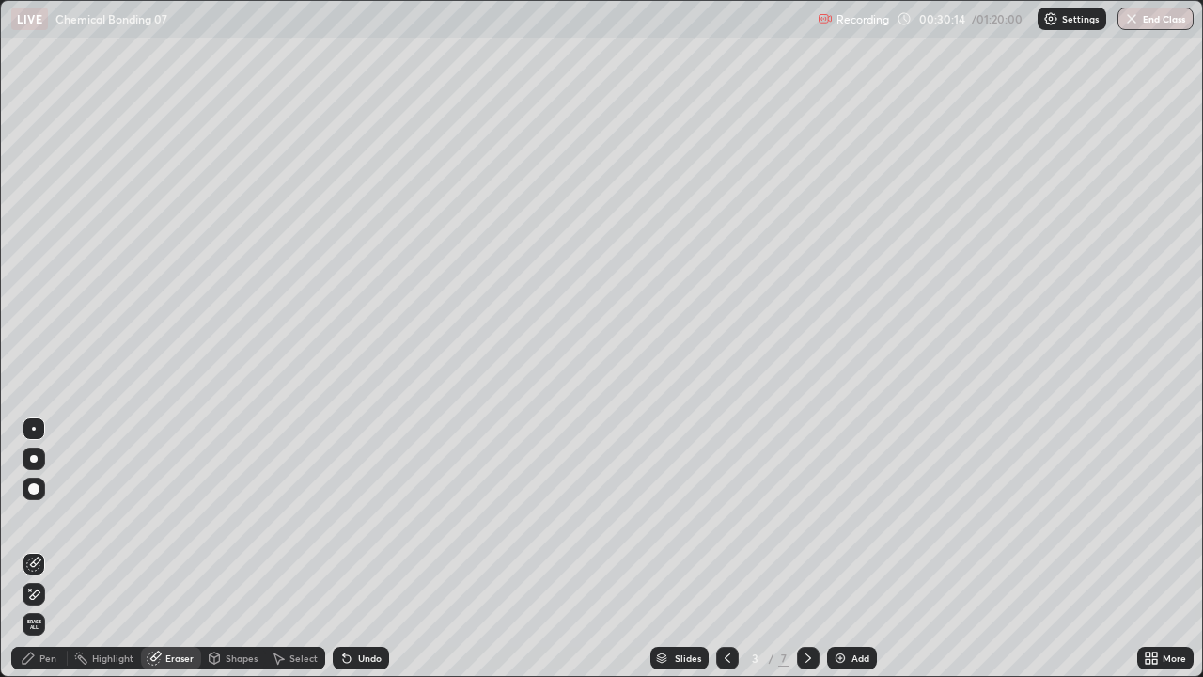
click at [38, 549] on div "Pen" at bounding box center [39, 657] width 56 height 23
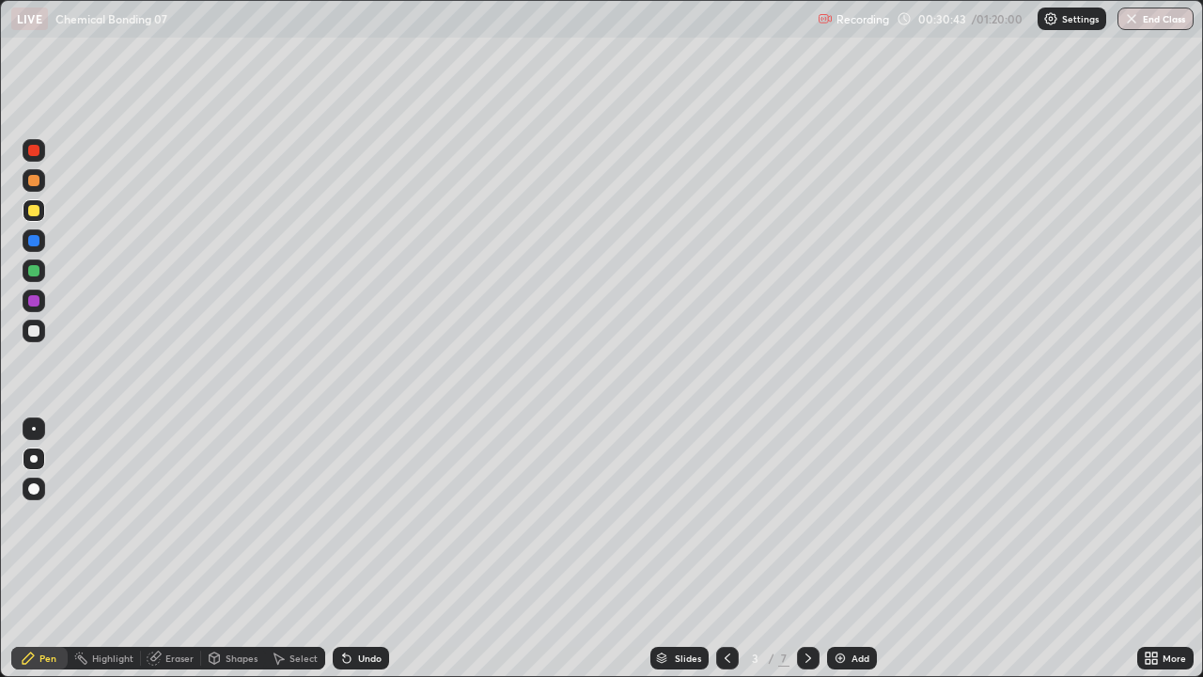
click at [797, 549] on div at bounding box center [808, 657] width 23 height 23
click at [805, 549] on icon at bounding box center [808, 657] width 6 height 9
click at [811, 549] on div at bounding box center [808, 657] width 23 height 23
click at [806, 549] on icon at bounding box center [808, 657] width 15 height 15
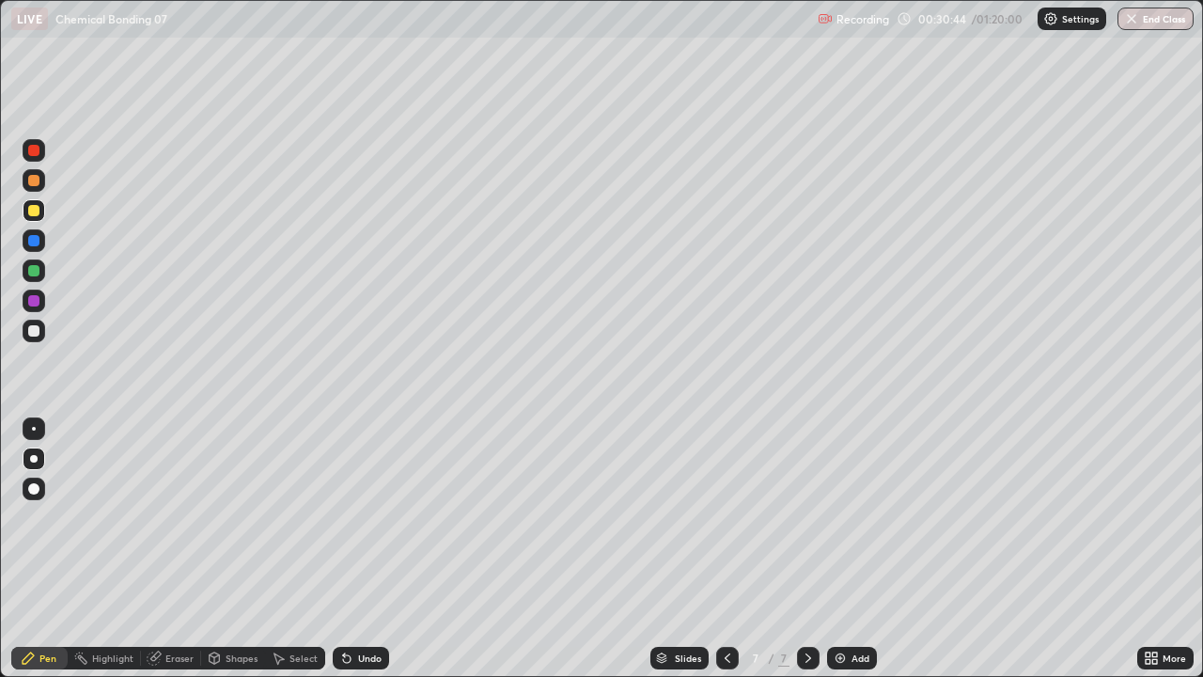
click at [846, 549] on img at bounding box center [839, 657] width 15 height 15
click at [36, 181] on div at bounding box center [33, 180] width 11 height 11
click at [29, 327] on div at bounding box center [33, 330] width 11 height 11
click at [28, 215] on div at bounding box center [34, 210] width 23 height 23
click at [226, 549] on div "Shapes" at bounding box center [242, 657] width 32 height 9
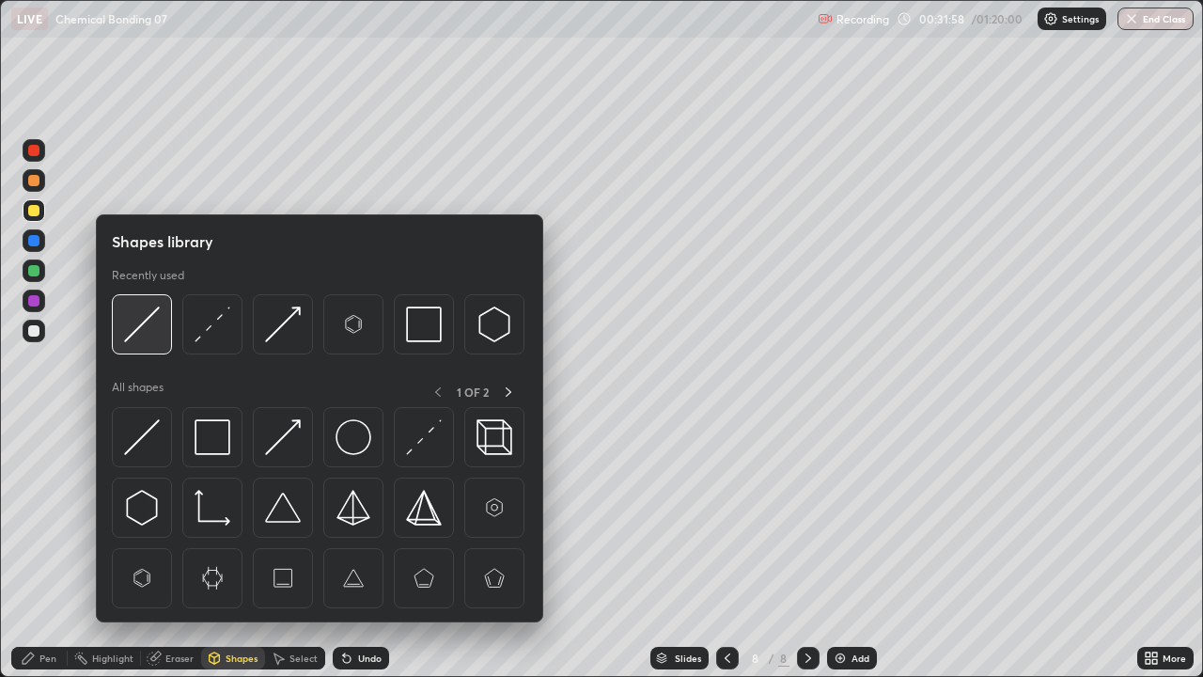
click at [136, 334] on img at bounding box center [142, 324] width 36 height 36
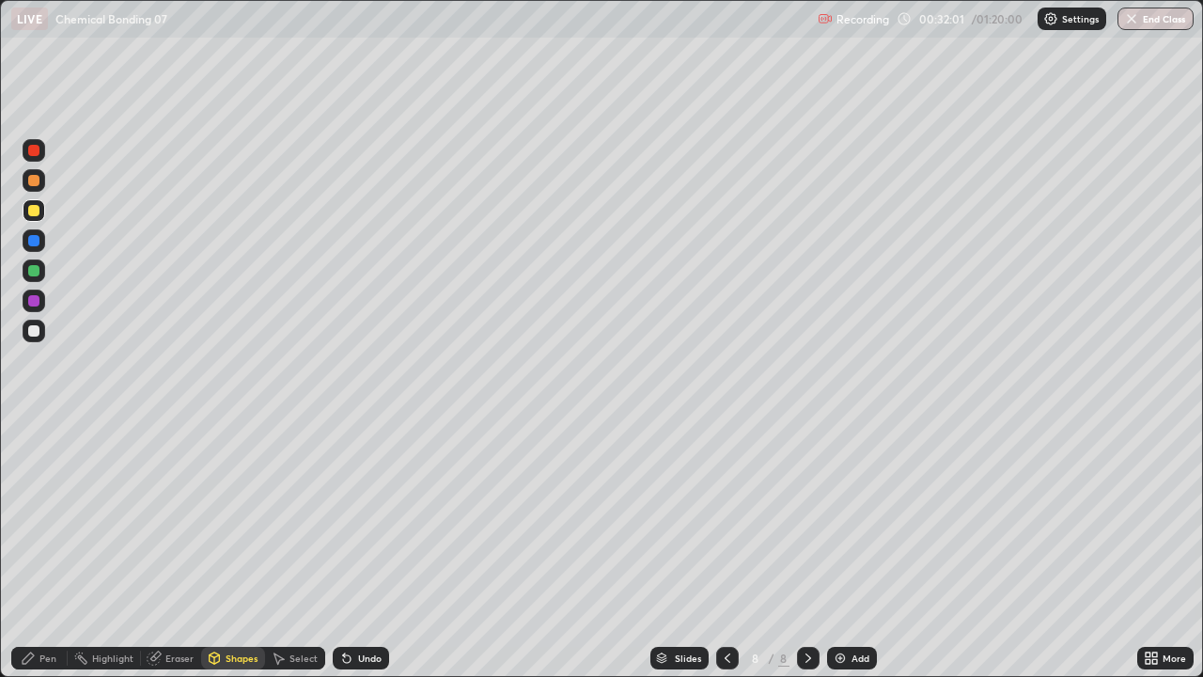
click at [44, 549] on div "Pen" at bounding box center [39, 657] width 56 height 23
click at [32, 337] on div at bounding box center [34, 330] width 23 height 23
click at [37, 271] on div at bounding box center [33, 270] width 11 height 11
click at [187, 549] on div "Eraser" at bounding box center [179, 657] width 28 height 9
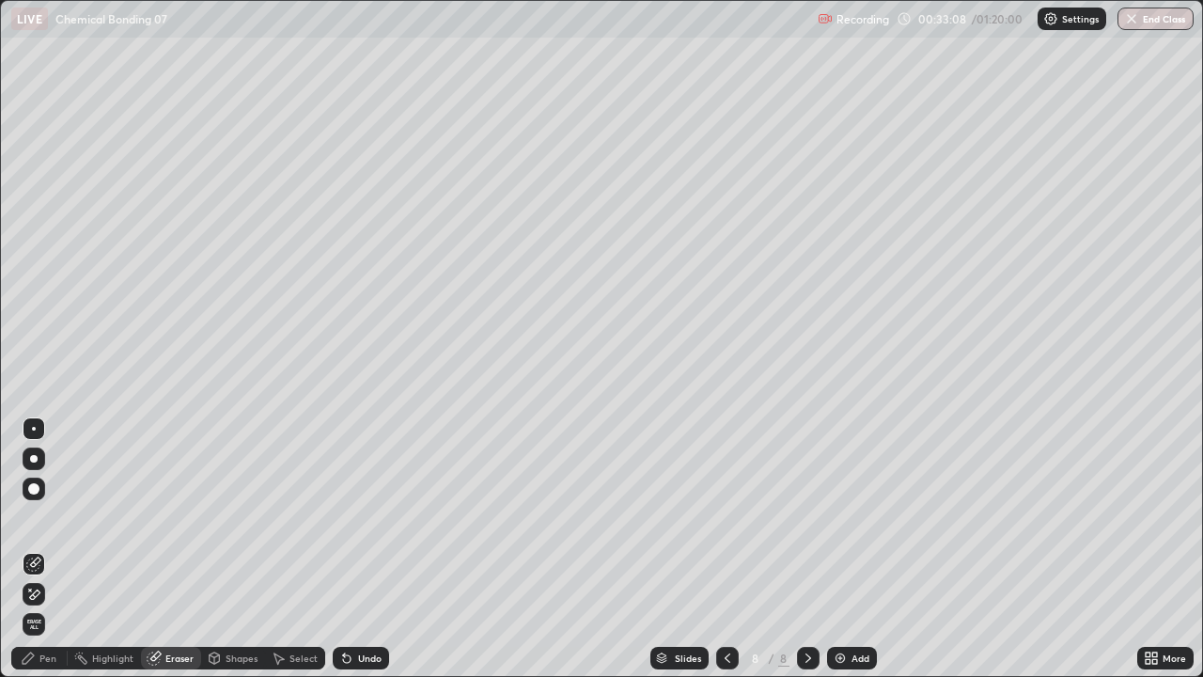
click at [53, 549] on div "Pen" at bounding box center [47, 657] width 17 height 9
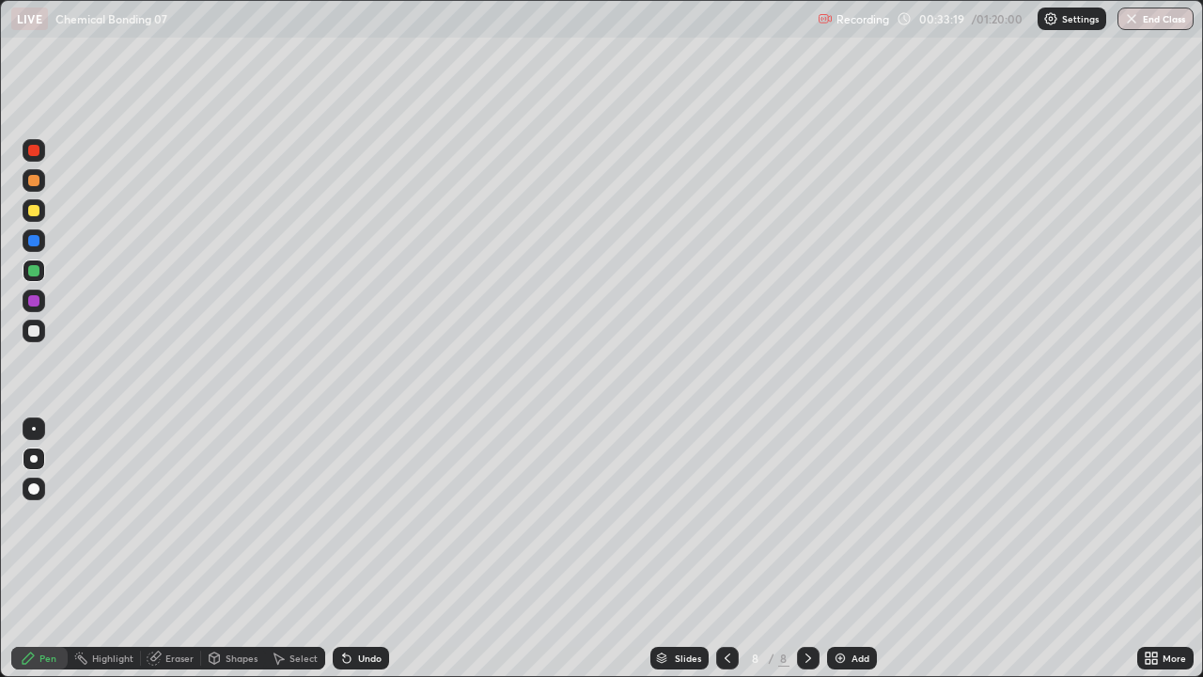
click at [32, 214] on div at bounding box center [33, 210] width 11 height 11
click at [34, 325] on div at bounding box center [33, 330] width 11 height 11
click at [37, 272] on div at bounding box center [33, 270] width 11 height 11
click at [34, 243] on div at bounding box center [33, 240] width 11 height 11
click at [177, 549] on div "Eraser" at bounding box center [179, 657] width 28 height 9
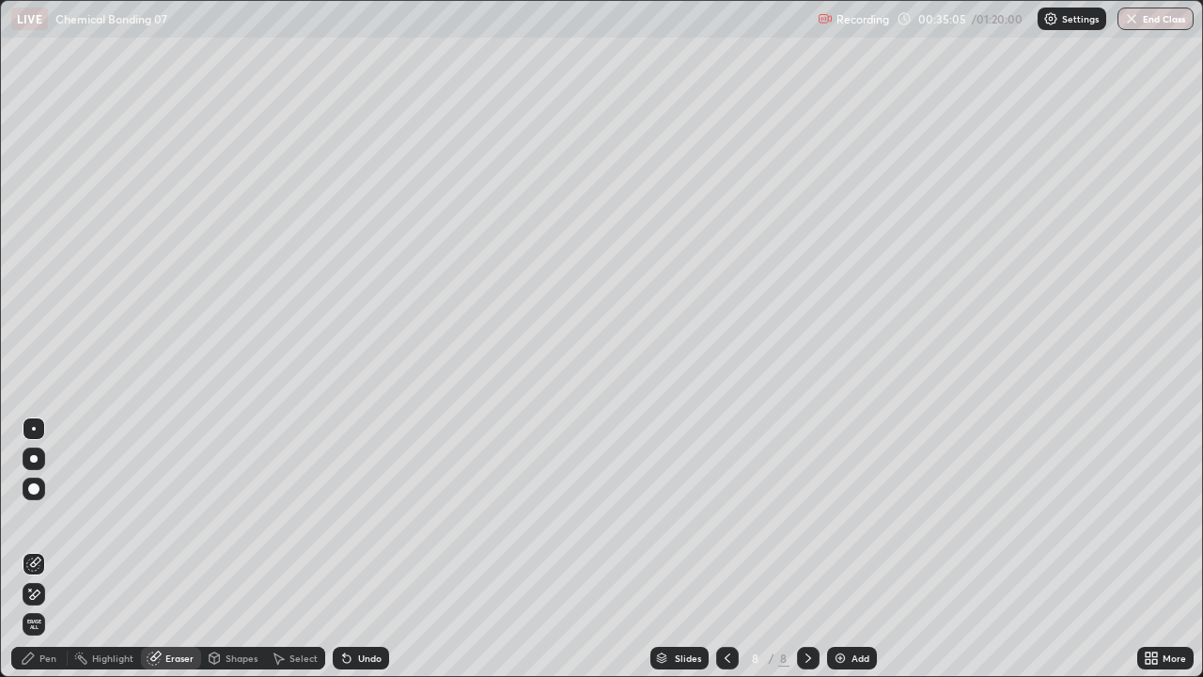
click at [57, 549] on div "Pen" at bounding box center [39, 657] width 56 height 23
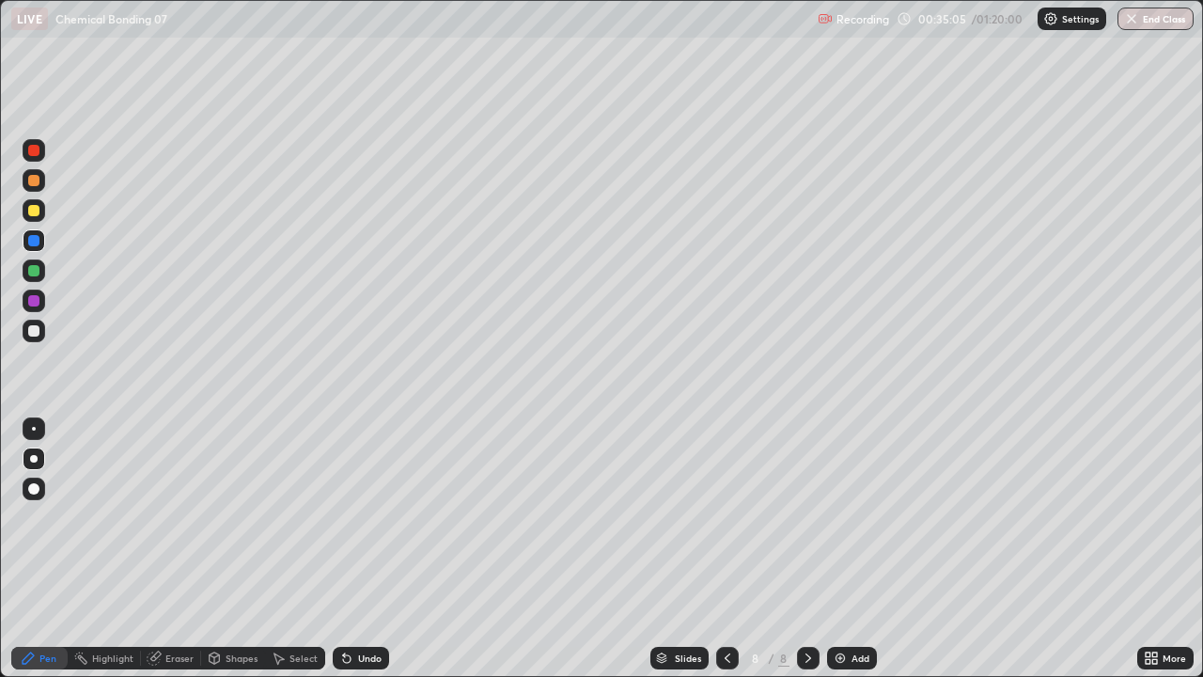
click at [27, 337] on div at bounding box center [34, 330] width 23 height 23
click at [163, 549] on div "Eraser" at bounding box center [171, 657] width 60 height 23
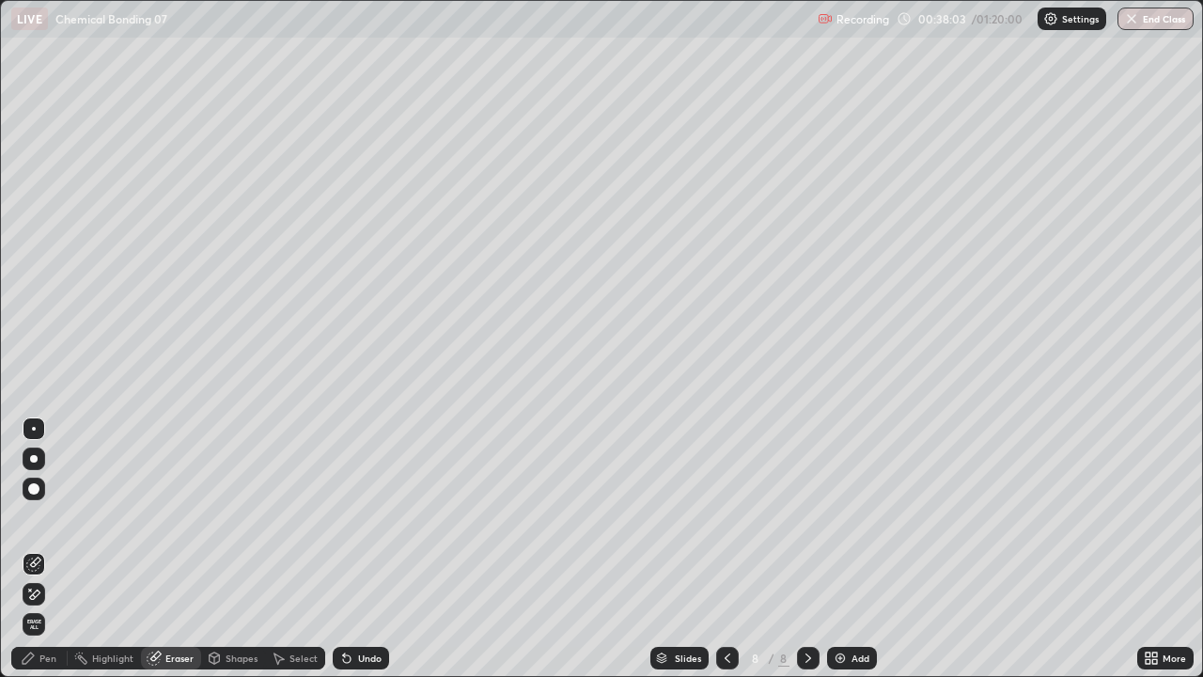
click at [47, 549] on div "Pen" at bounding box center [47, 657] width 17 height 9
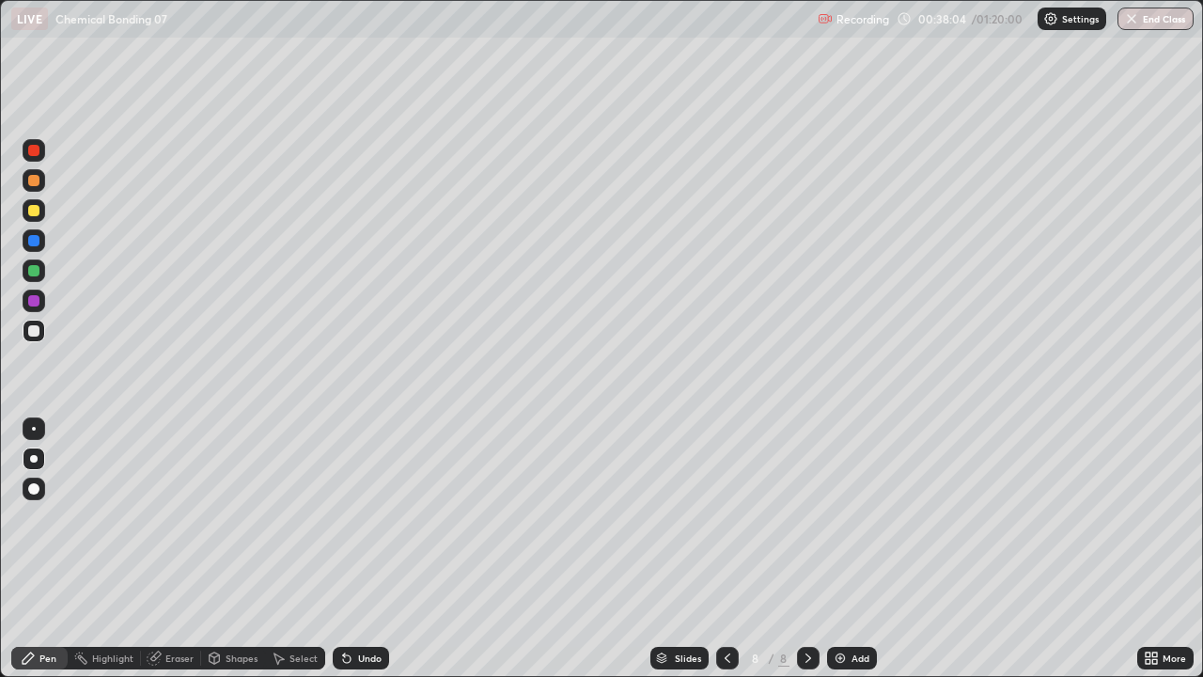
click at [33, 277] on div at bounding box center [34, 270] width 23 height 23
click at [841, 549] on img at bounding box center [839, 657] width 15 height 15
click at [723, 549] on icon at bounding box center [727, 657] width 15 height 15
click at [806, 549] on icon at bounding box center [808, 657] width 15 height 15
click at [38, 181] on div at bounding box center [33, 180] width 11 height 11
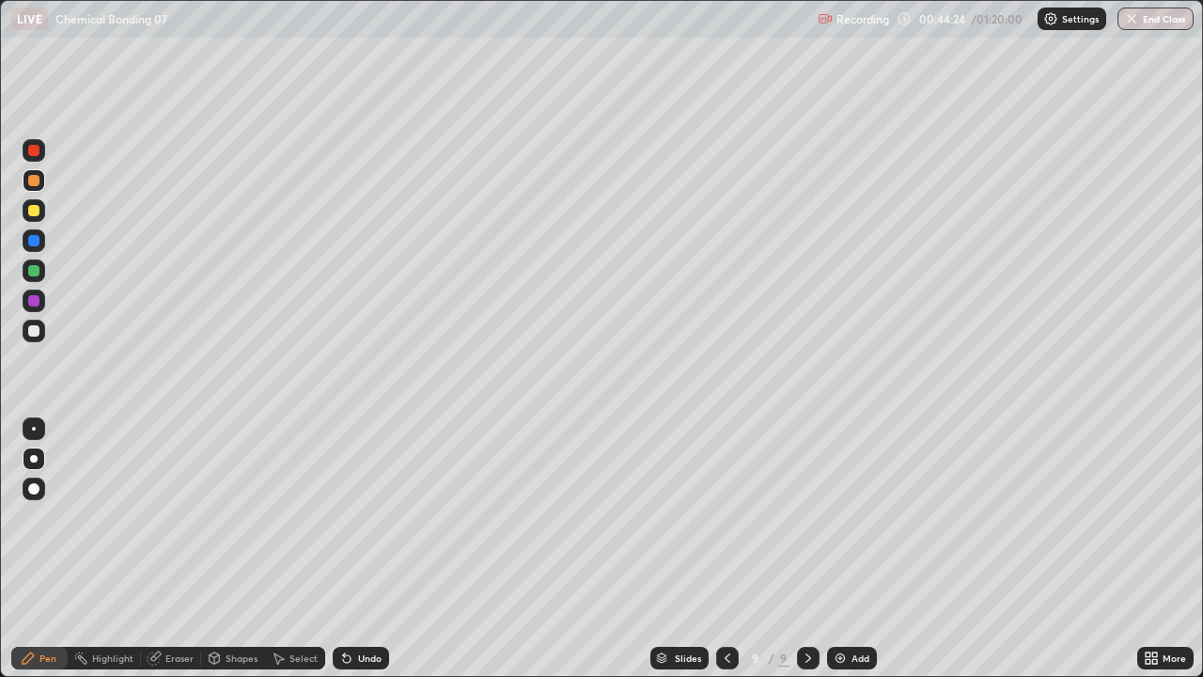
click at [32, 331] on div at bounding box center [33, 330] width 11 height 11
click at [36, 180] on div at bounding box center [33, 180] width 11 height 11
click at [32, 331] on div at bounding box center [33, 330] width 11 height 11
click at [829, 549] on div "Add" at bounding box center [852, 657] width 50 height 23
click at [36, 179] on div at bounding box center [33, 180] width 11 height 11
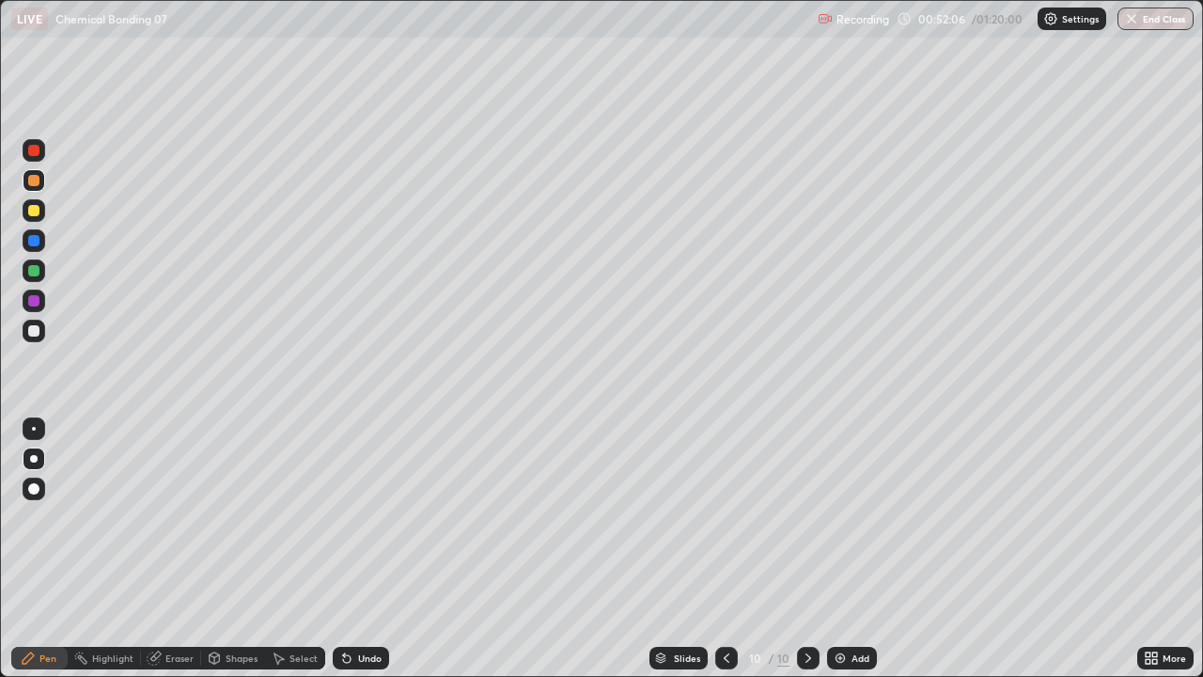
click at [33, 330] on div at bounding box center [33, 330] width 11 height 11
click at [39, 218] on div at bounding box center [34, 210] width 23 height 23
click at [30, 334] on div at bounding box center [33, 330] width 11 height 11
click at [34, 199] on div at bounding box center [34, 210] width 23 height 23
click at [33, 275] on div at bounding box center [33, 270] width 11 height 11
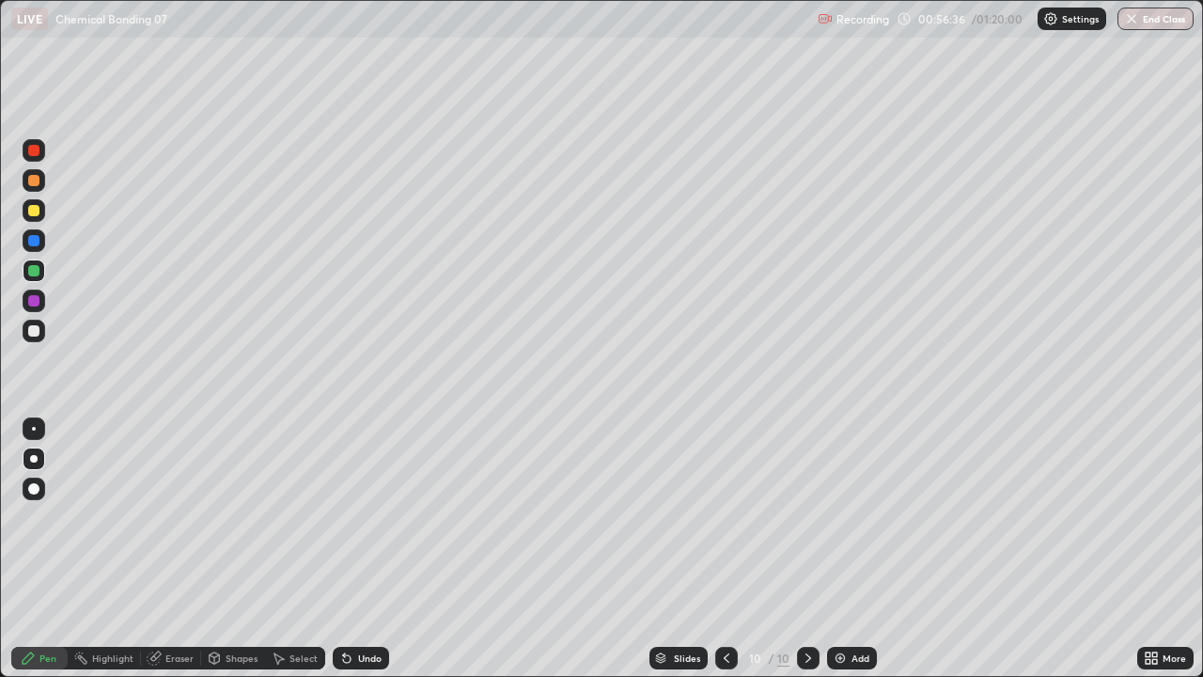
click at [724, 549] on icon at bounding box center [726, 657] width 15 height 15
click at [723, 549] on icon at bounding box center [726, 657] width 15 height 15
click at [806, 549] on icon at bounding box center [808, 657] width 15 height 15
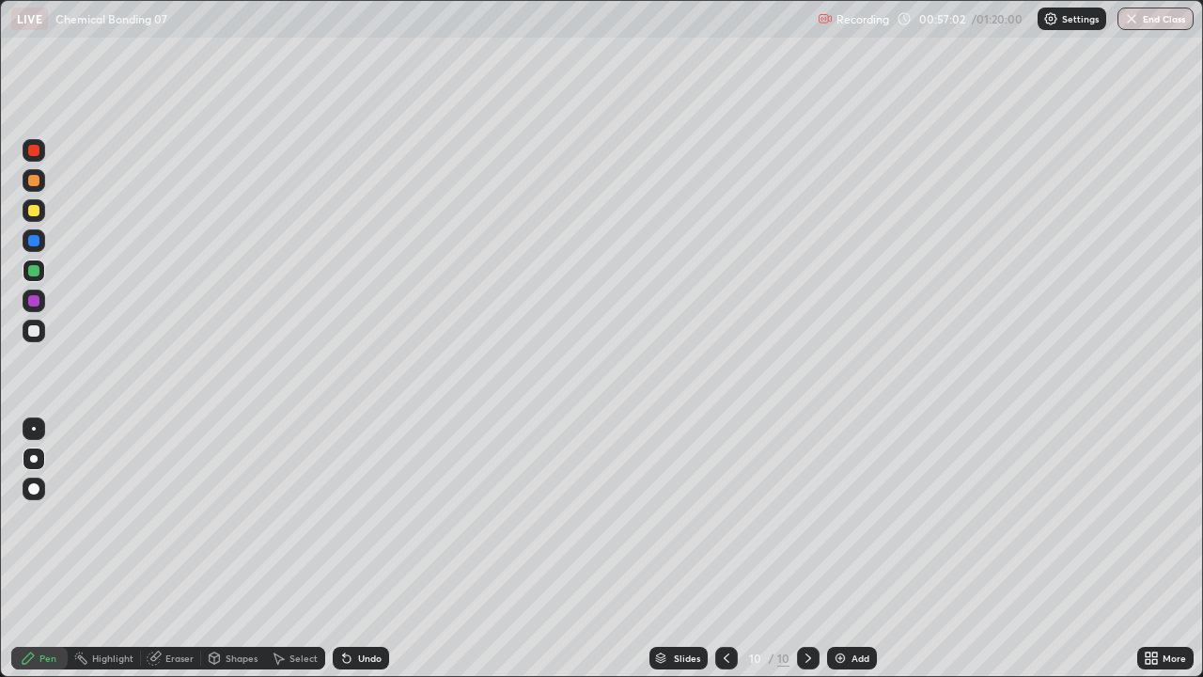
click at [850, 549] on div "Add" at bounding box center [852, 657] width 50 height 23
click at [31, 180] on div at bounding box center [33, 180] width 11 height 11
click at [30, 183] on div at bounding box center [33, 180] width 11 height 11
click at [28, 328] on div at bounding box center [33, 330] width 11 height 11
click at [33, 211] on div at bounding box center [33, 210] width 11 height 11
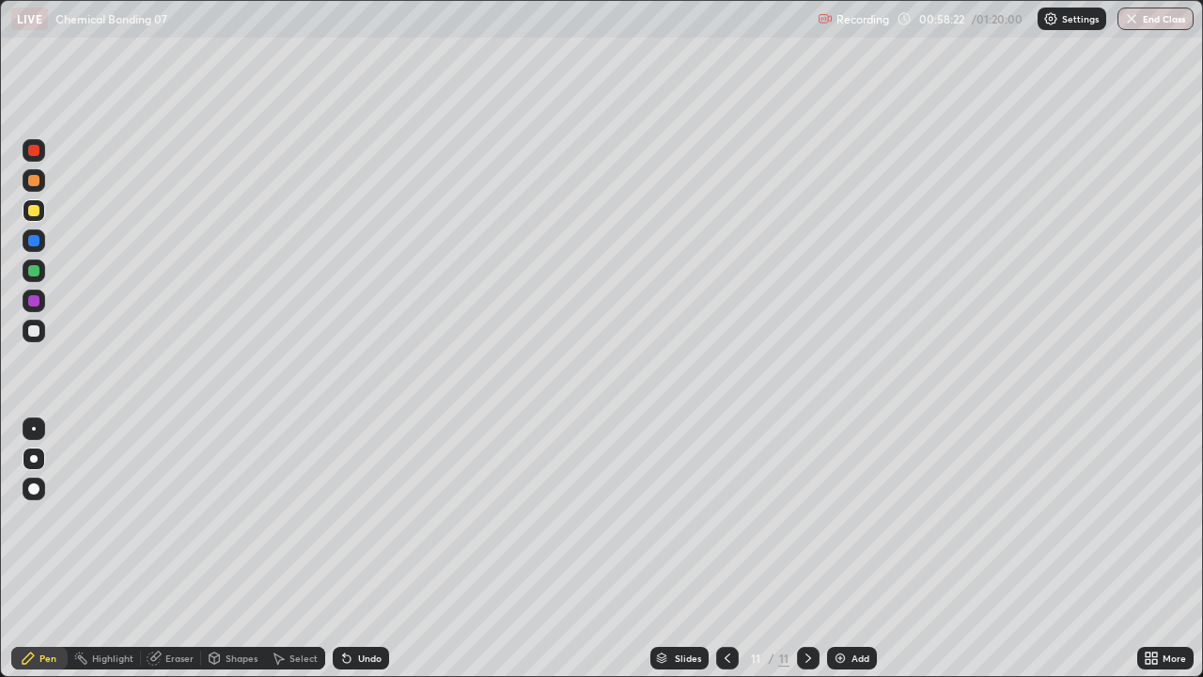
click at [29, 333] on div at bounding box center [33, 330] width 11 height 11
click at [32, 211] on div at bounding box center [33, 210] width 11 height 11
click at [34, 272] on div at bounding box center [33, 270] width 11 height 11
click at [33, 339] on div at bounding box center [34, 330] width 23 height 23
click at [34, 217] on div at bounding box center [34, 210] width 23 height 23
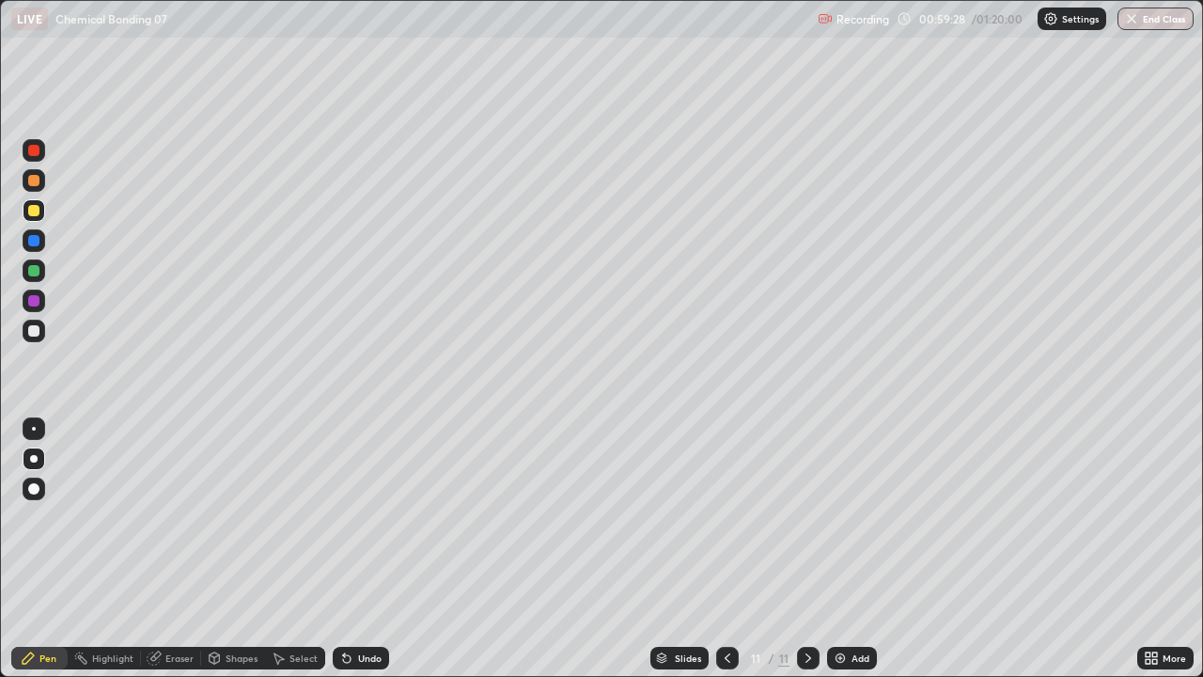
click at [30, 334] on div at bounding box center [33, 330] width 11 height 11
click at [182, 549] on div "Eraser" at bounding box center [179, 657] width 28 height 9
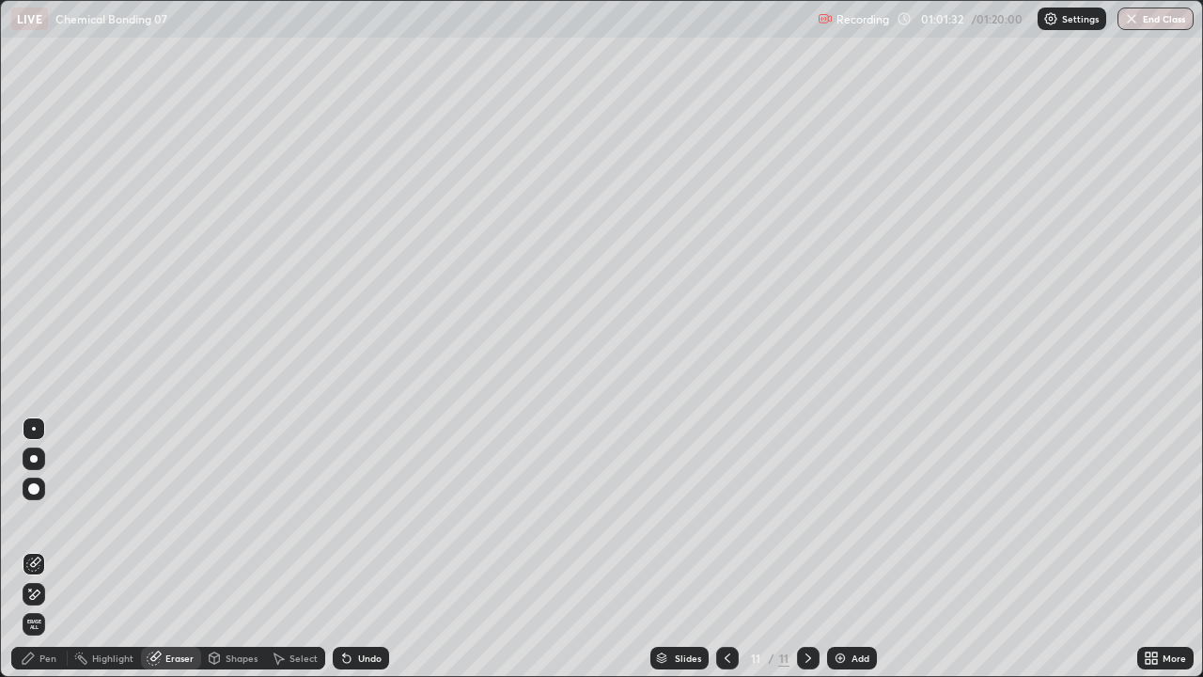
click at [53, 549] on div "Pen" at bounding box center [39, 657] width 56 height 23
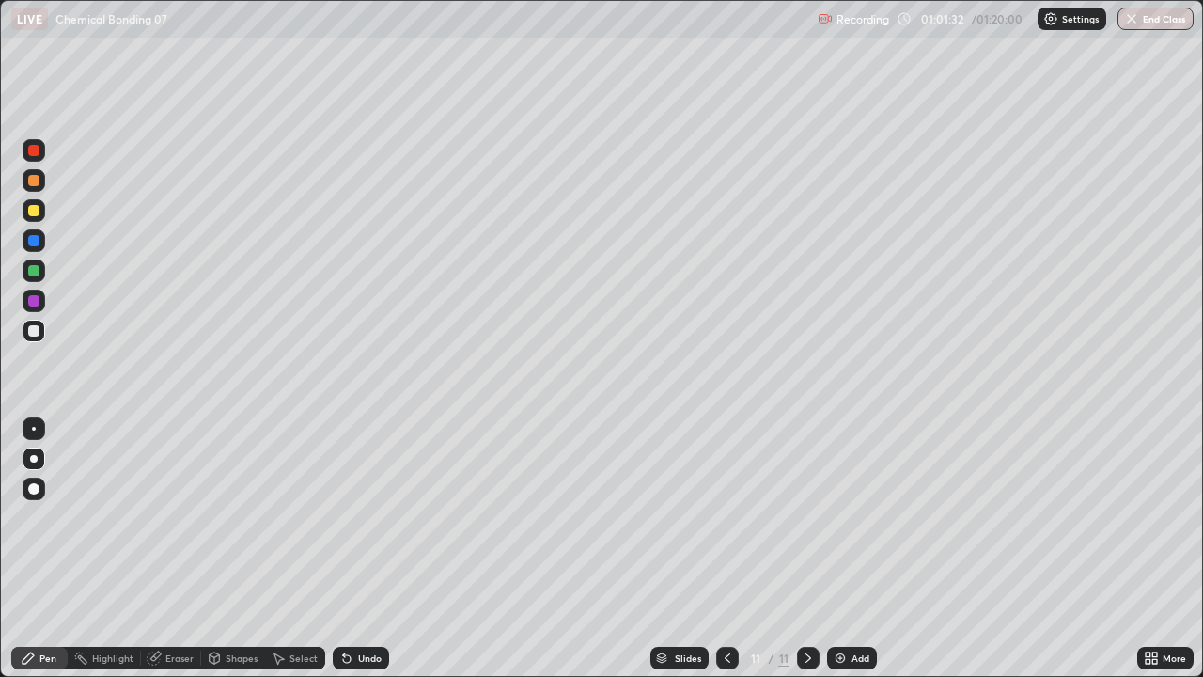
click at [35, 210] on div at bounding box center [33, 210] width 11 height 11
click at [37, 266] on div at bounding box center [33, 270] width 11 height 11
click at [32, 331] on div at bounding box center [33, 330] width 11 height 11
click at [34, 181] on div at bounding box center [33, 180] width 11 height 11
click at [36, 330] on div at bounding box center [33, 330] width 11 height 11
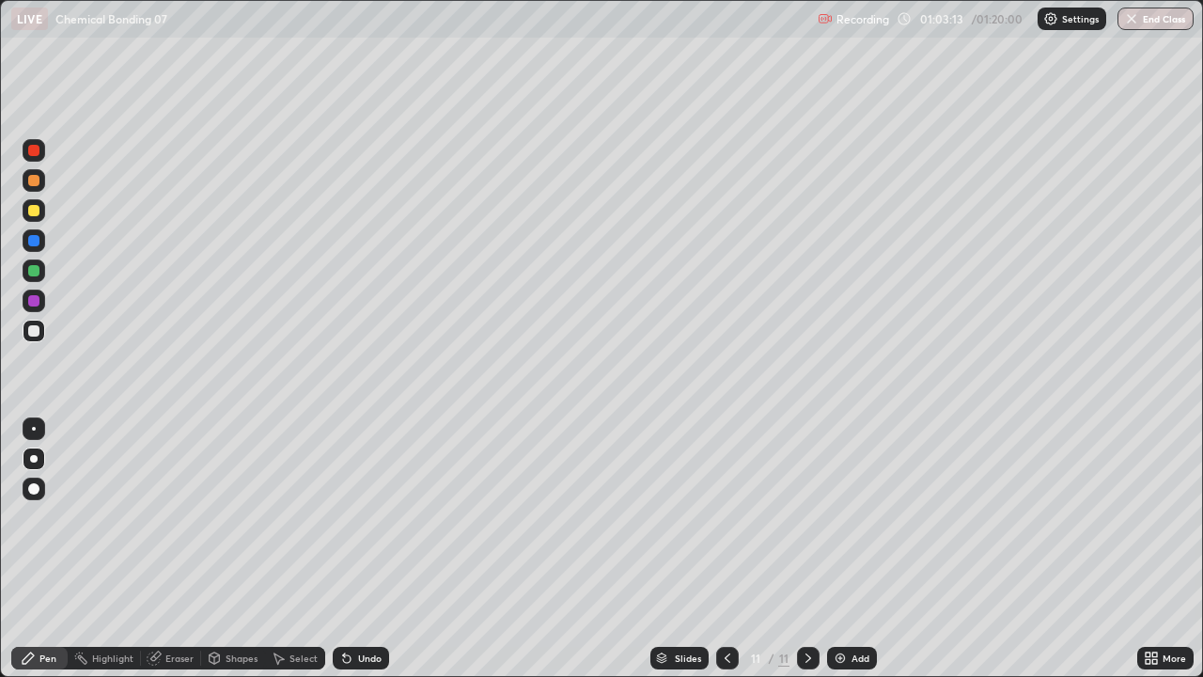
click at [358, 549] on div "Undo" at bounding box center [369, 657] width 23 height 9
click at [35, 279] on div at bounding box center [34, 270] width 23 height 23
click at [34, 332] on div at bounding box center [33, 330] width 11 height 11
click at [32, 272] on div at bounding box center [33, 270] width 11 height 11
click at [842, 549] on img at bounding box center [839, 657] width 15 height 15
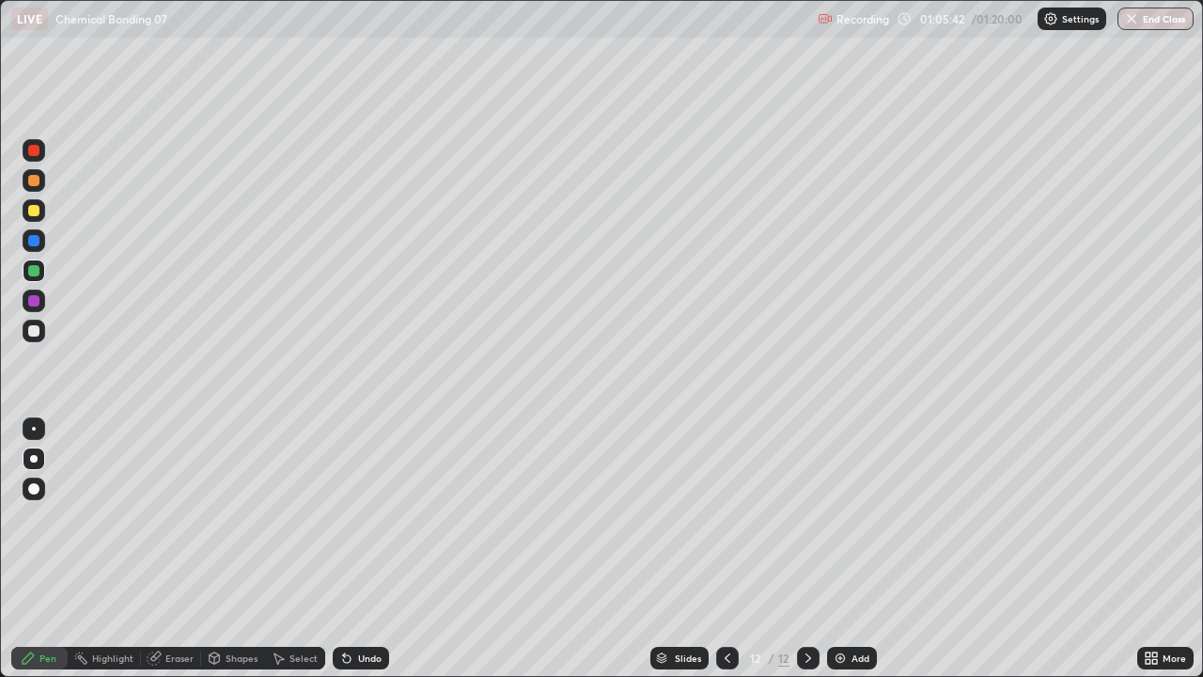
click at [32, 180] on div at bounding box center [33, 180] width 11 height 11
click at [29, 329] on div at bounding box center [33, 330] width 11 height 11
click at [30, 213] on div at bounding box center [33, 210] width 11 height 11
click at [29, 332] on div at bounding box center [33, 330] width 11 height 11
click at [30, 183] on div at bounding box center [33, 180] width 11 height 11
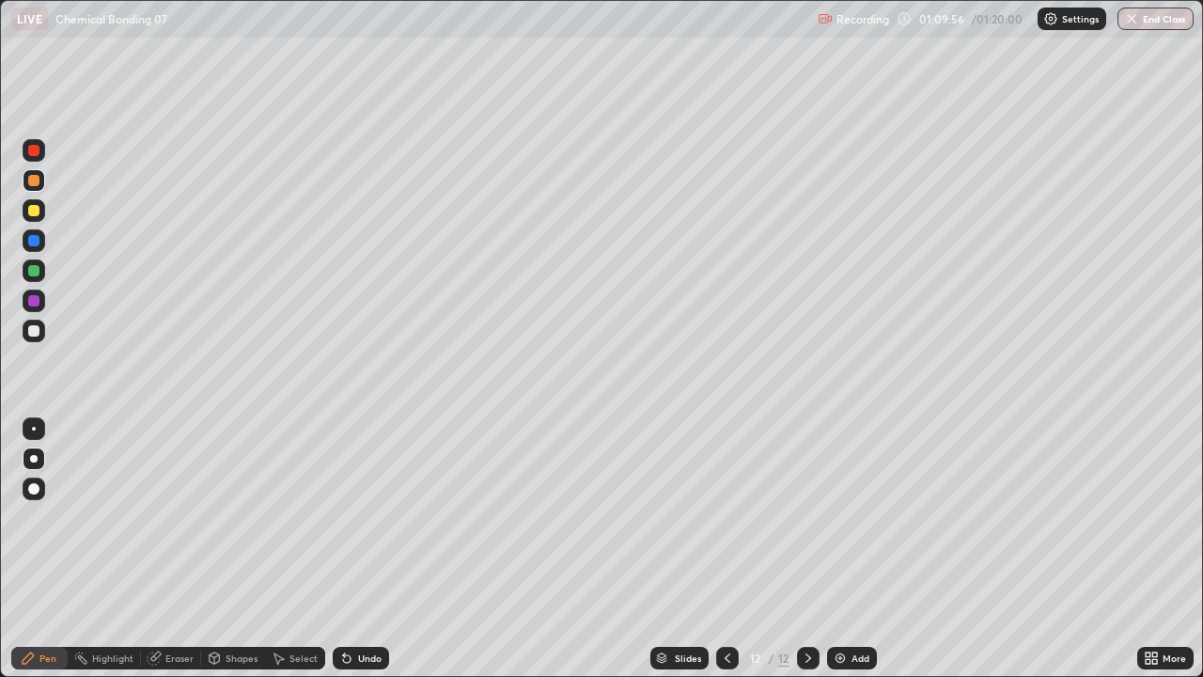
click at [36, 338] on div at bounding box center [34, 330] width 23 height 23
click at [32, 210] on div at bounding box center [33, 210] width 11 height 11
click at [176, 549] on div "Eraser" at bounding box center [179, 657] width 28 height 9
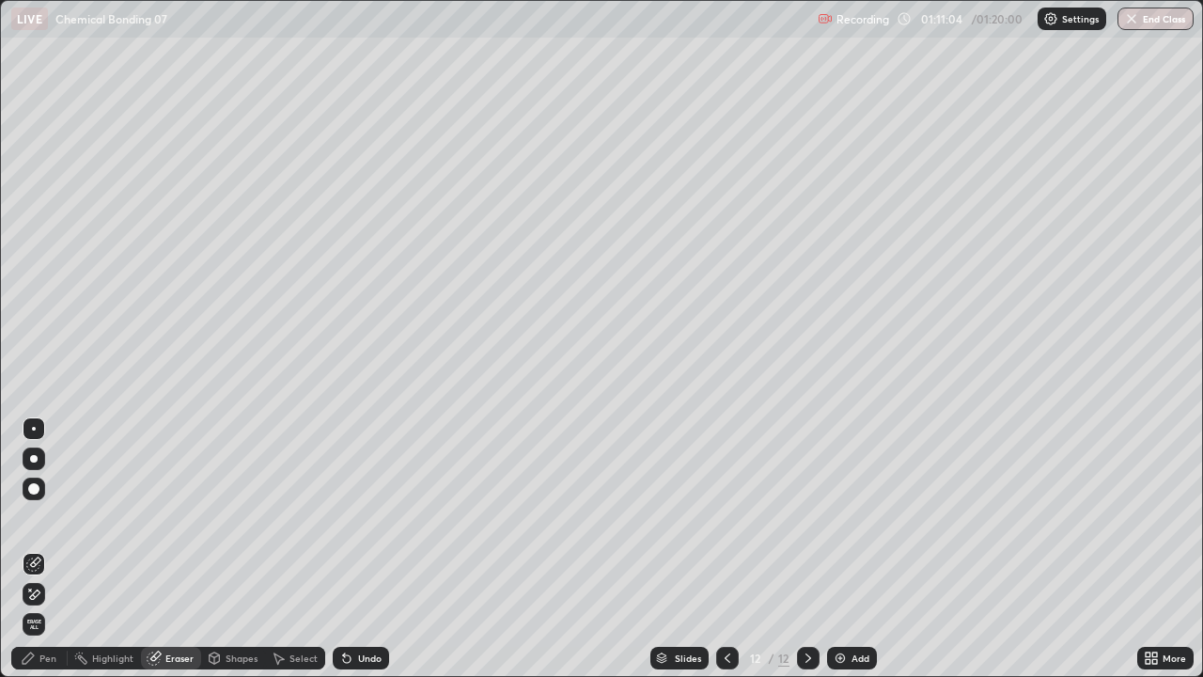
click at [54, 549] on div "Pen" at bounding box center [39, 657] width 56 height 23
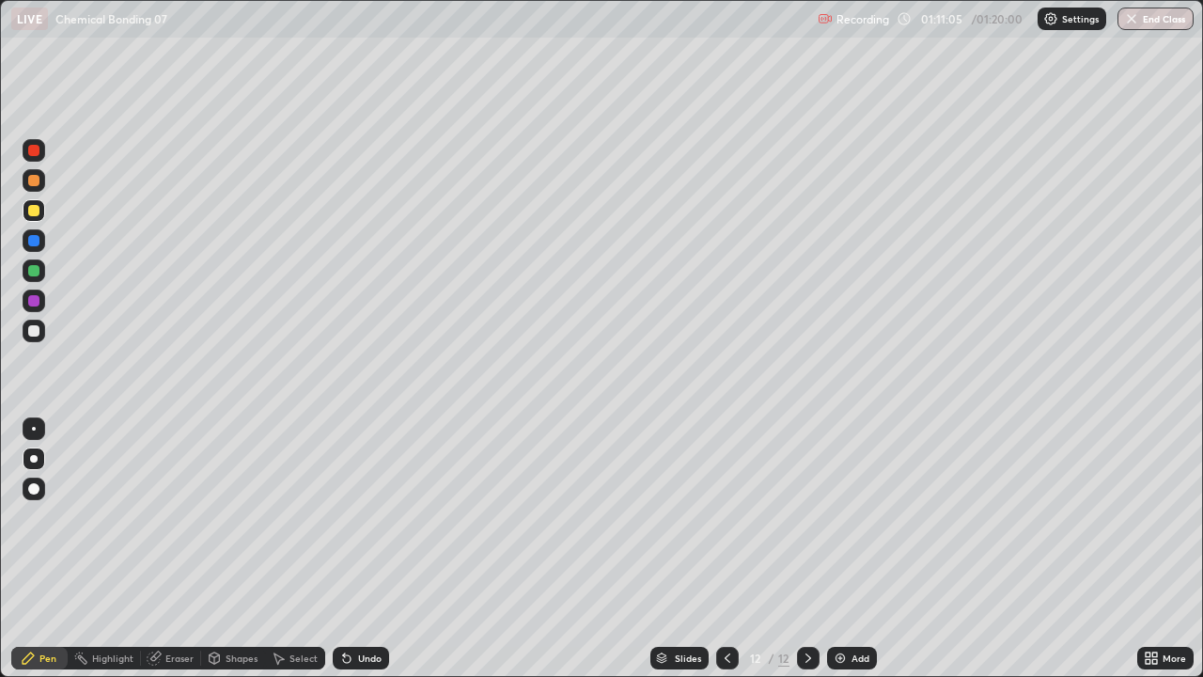
click at [39, 341] on div at bounding box center [34, 330] width 23 height 23
click at [38, 190] on div at bounding box center [34, 180] width 23 height 23
click at [834, 549] on div "Add" at bounding box center [852, 657] width 50 height 23
click at [24, 330] on div at bounding box center [34, 330] width 23 height 23
click at [39, 187] on div at bounding box center [34, 180] width 23 height 23
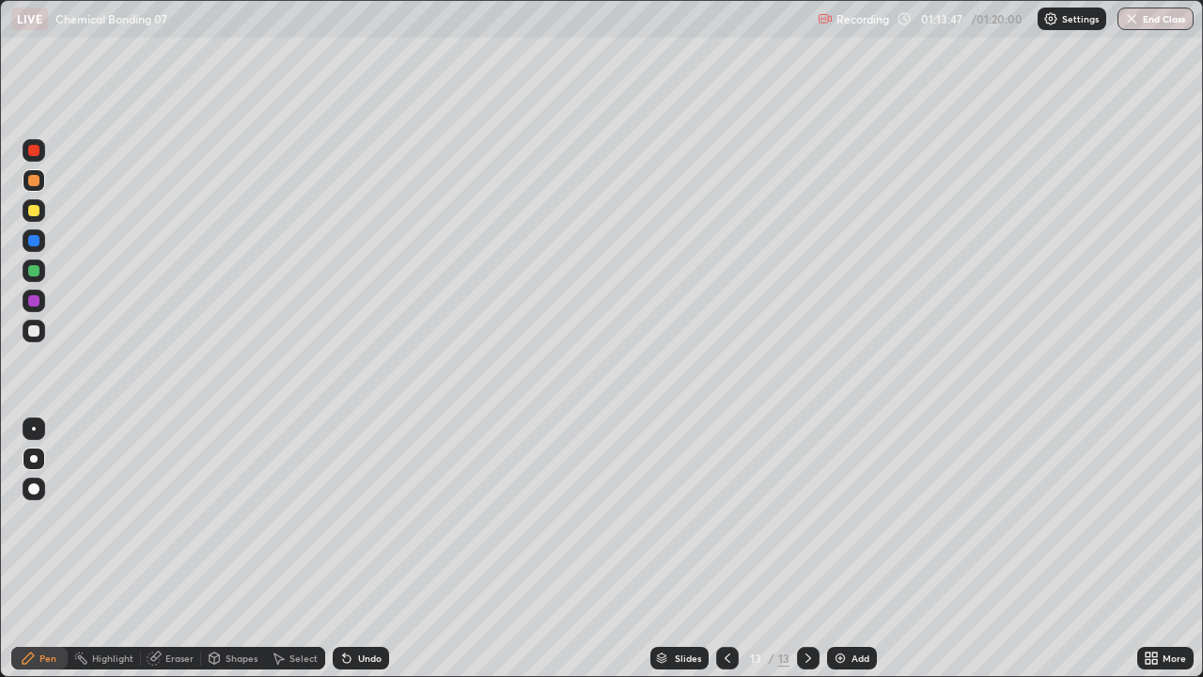
click at [23, 329] on div at bounding box center [34, 330] width 23 height 23
click at [33, 272] on div at bounding box center [33, 270] width 11 height 11
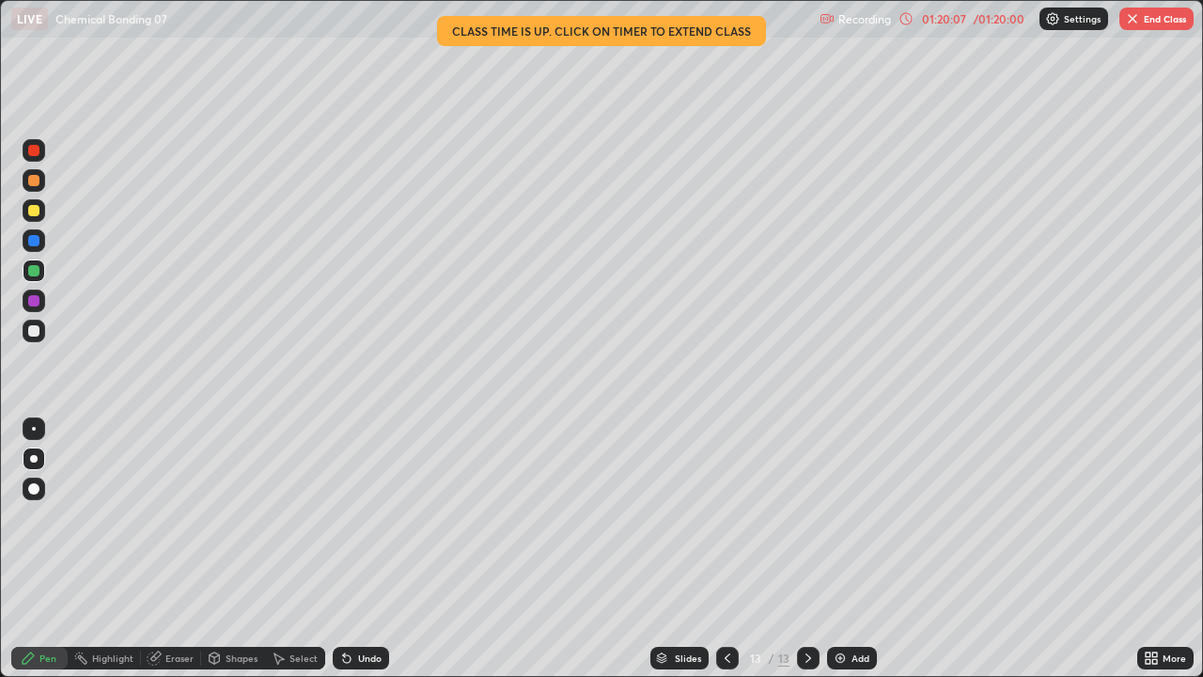
click at [1147, 22] on button "End Class" at bounding box center [1156, 19] width 74 height 23
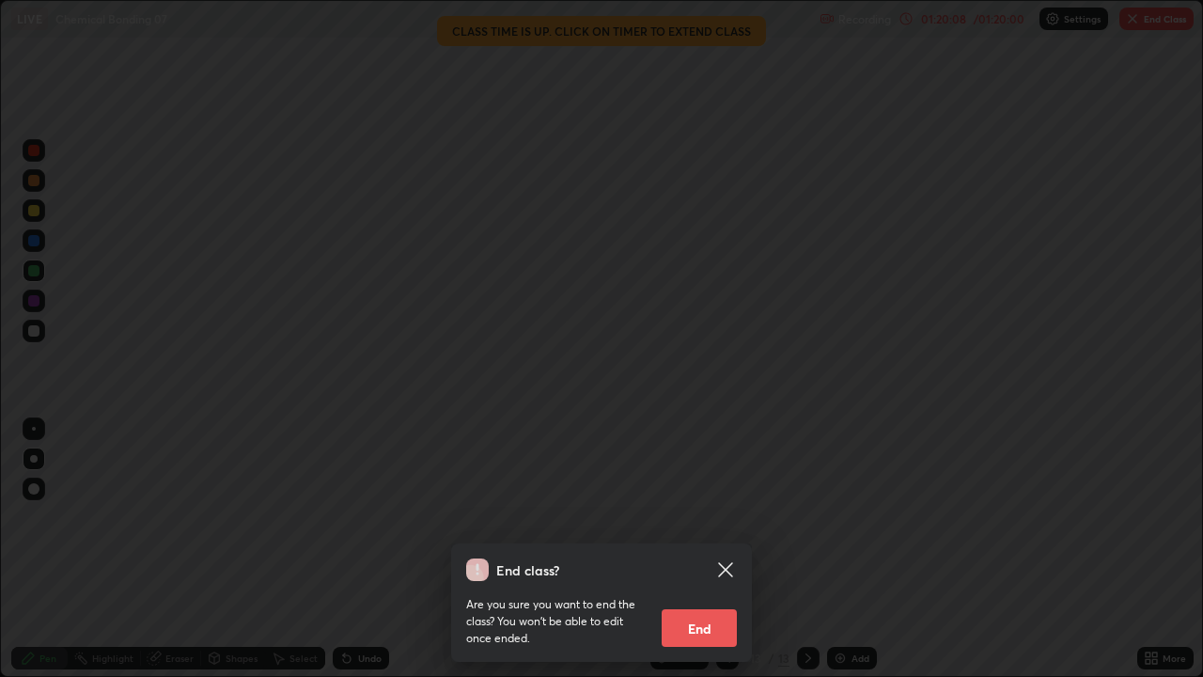
click at [704, 549] on button "End" at bounding box center [698, 628] width 75 height 38
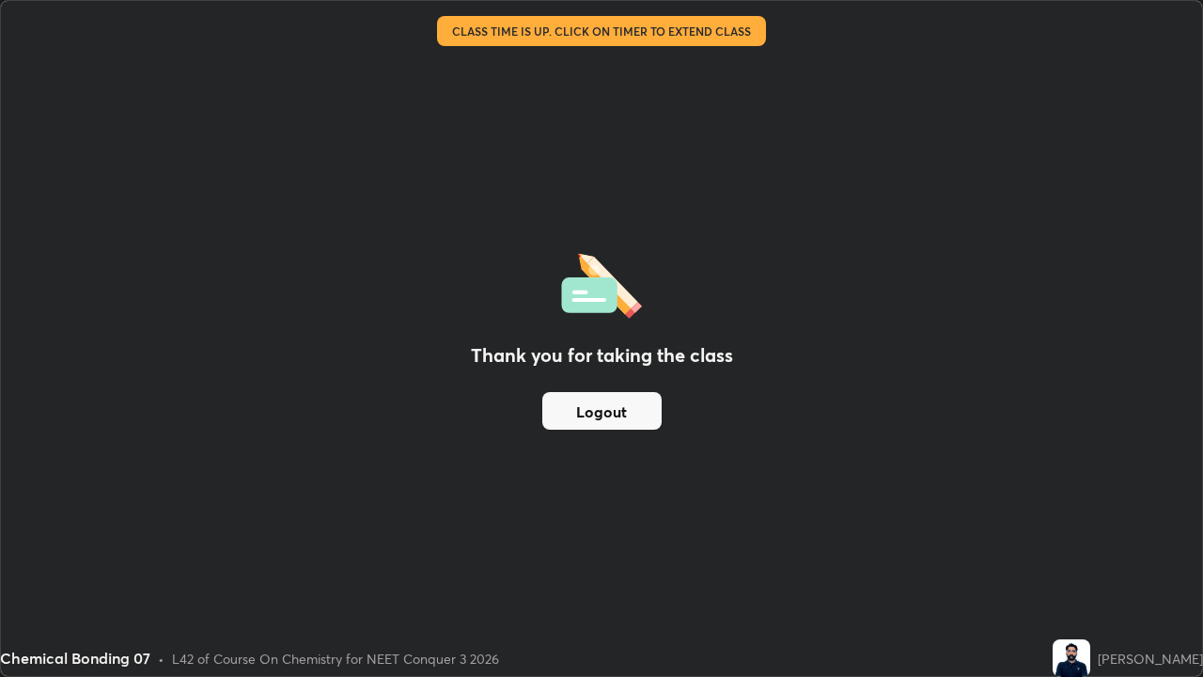
click at [590, 409] on button "Logout" at bounding box center [601, 411] width 119 height 38
click at [602, 395] on button "Logout" at bounding box center [601, 411] width 119 height 38
